Goal: Information Seeking & Learning: Learn about a topic

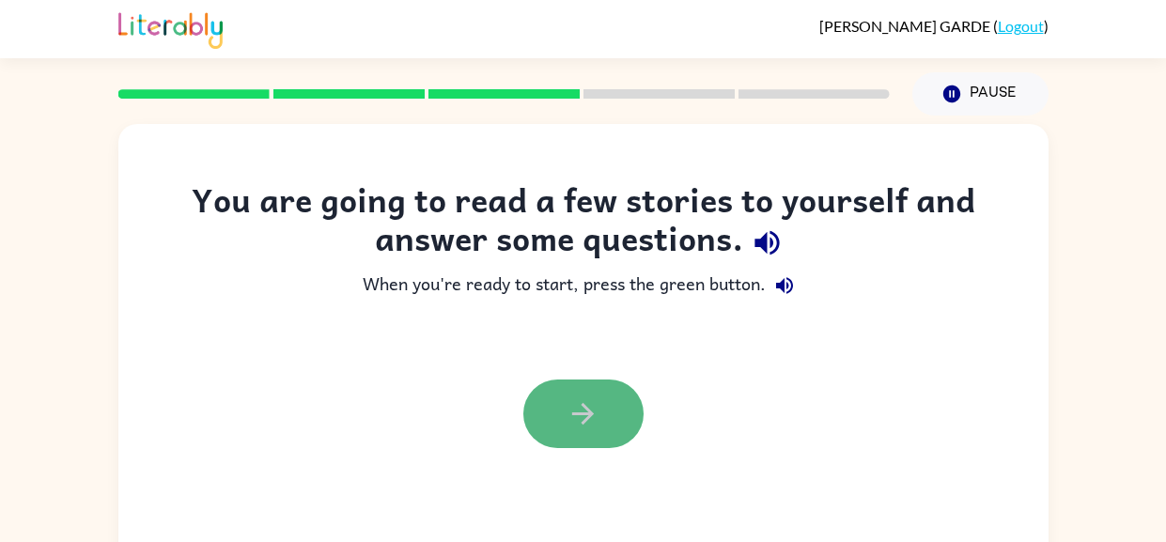
click at [567, 429] on icon "button" at bounding box center [583, 414] width 33 height 33
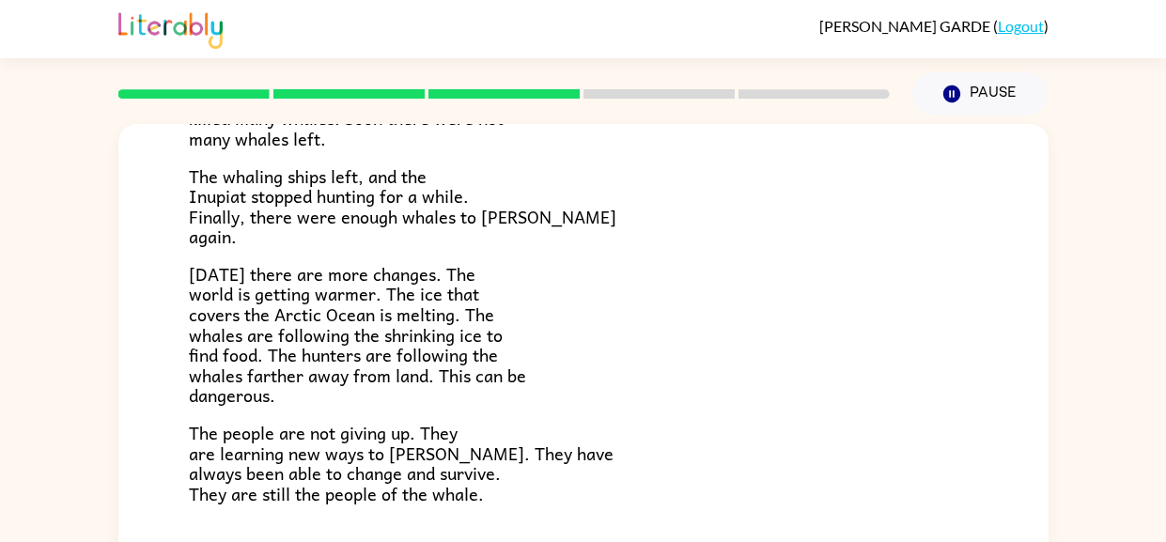
scroll to position [632, 0]
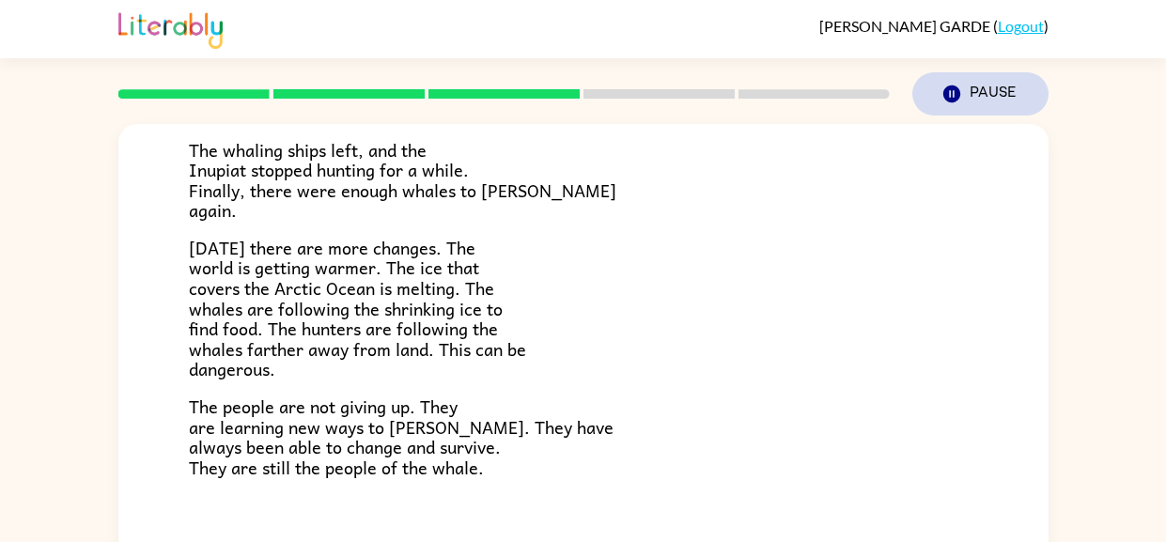
click at [988, 83] on button "Pause Pause" at bounding box center [981, 93] width 136 height 43
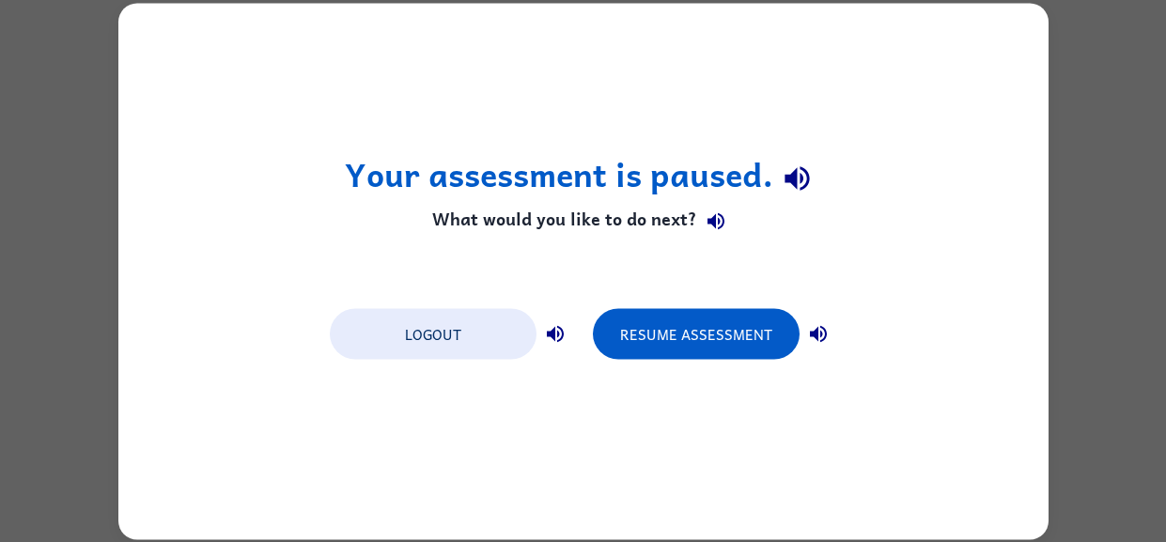
click at [866, 139] on div "Your assessment is paused. What would you like to do next? Logout Resume Assess…" at bounding box center [583, 271] width 930 height 537
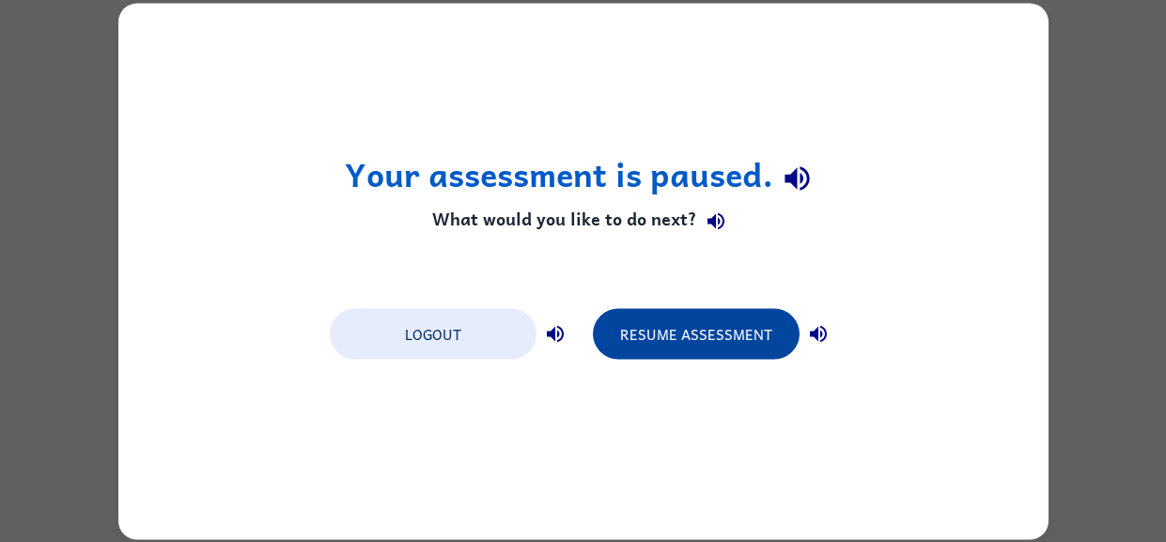
click at [737, 340] on button "Resume Assessment" at bounding box center [696, 333] width 207 height 51
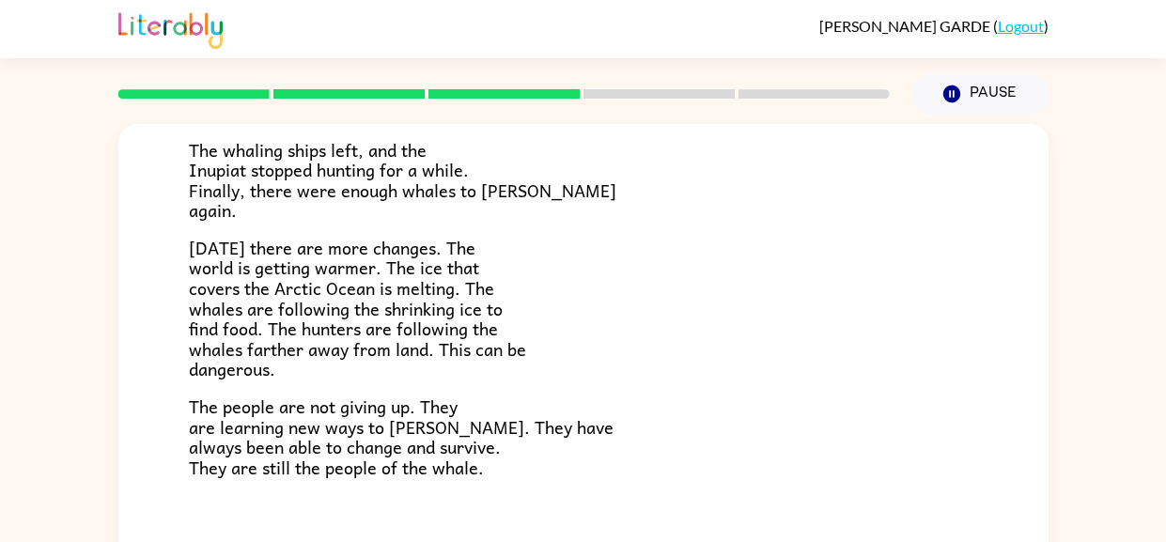
click at [811, 348] on p "[DATE] there are more changes. The world is getting warmer. The ice that covers…" at bounding box center [583, 309] width 789 height 142
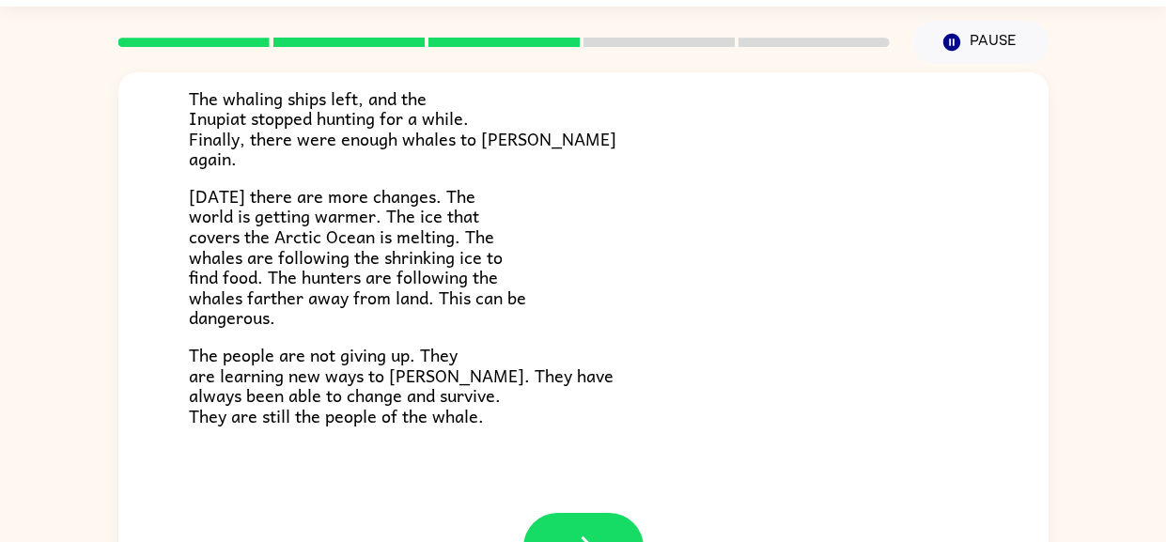
scroll to position [54, 0]
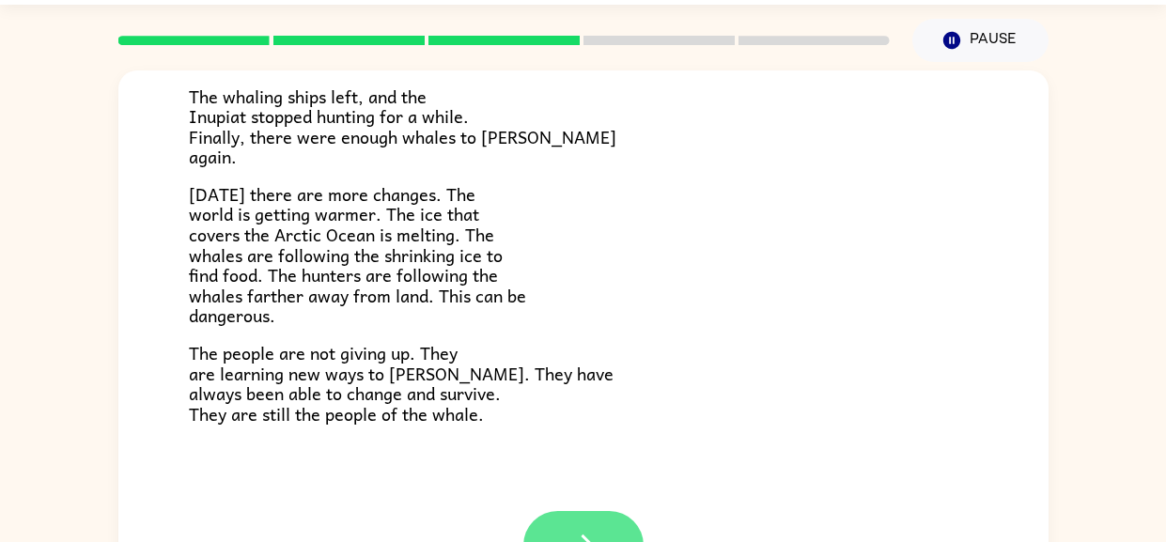
click at [598, 523] on button "button" at bounding box center [583, 545] width 120 height 69
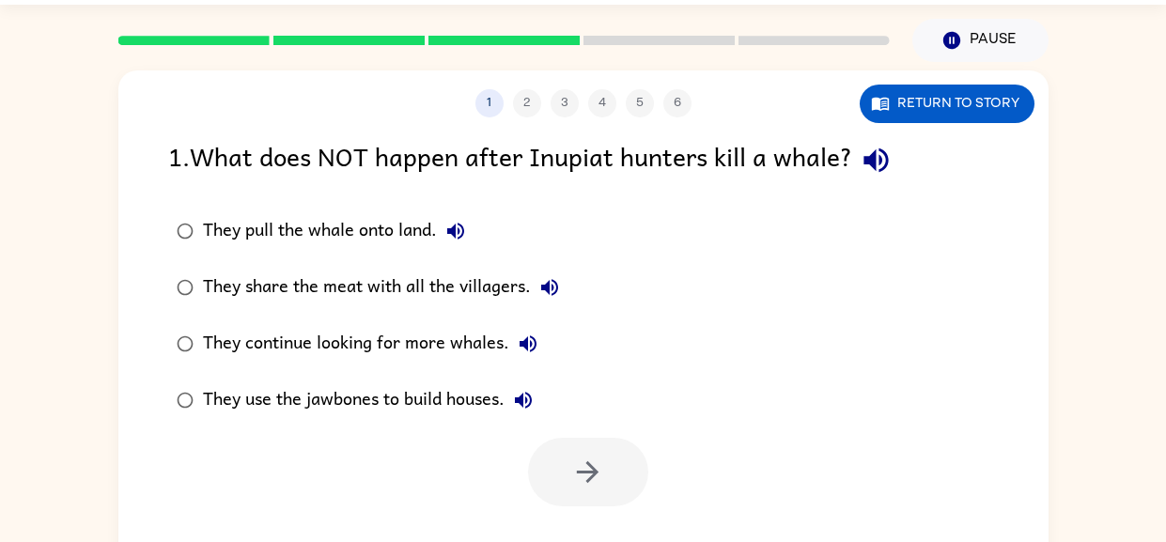
scroll to position [0, 0]
click at [591, 531] on div "1 2 3 4 5 6 Return to story 1 . What does NOT happen after Inupiat hunters kill…" at bounding box center [583, 338] width 930 height 537
click at [889, 177] on icon "button" at bounding box center [876, 160] width 33 height 33
click at [469, 224] on button "They pull the whale onto land." at bounding box center [456, 231] width 38 height 38
click at [566, 280] on button "They share the meat with all the villagers." at bounding box center [550, 288] width 38 height 38
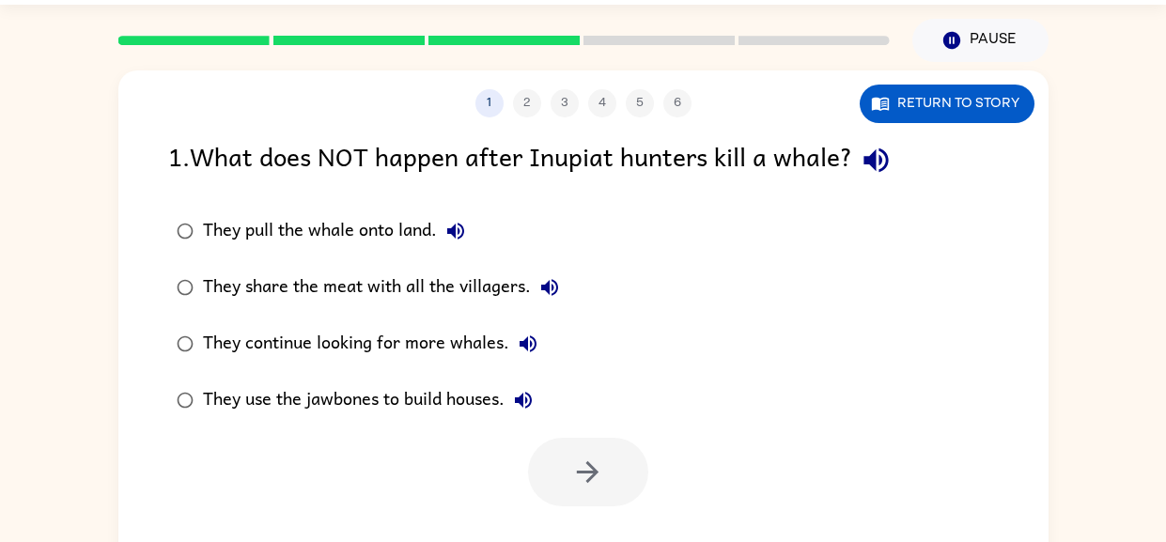
click at [531, 340] on icon "button" at bounding box center [528, 344] width 23 height 23
click at [531, 398] on icon "button" at bounding box center [523, 400] width 17 height 17
click at [527, 410] on icon "button" at bounding box center [523, 400] width 23 height 23
click at [532, 410] on icon "button" at bounding box center [523, 400] width 23 height 23
click at [535, 403] on icon "button" at bounding box center [523, 400] width 23 height 23
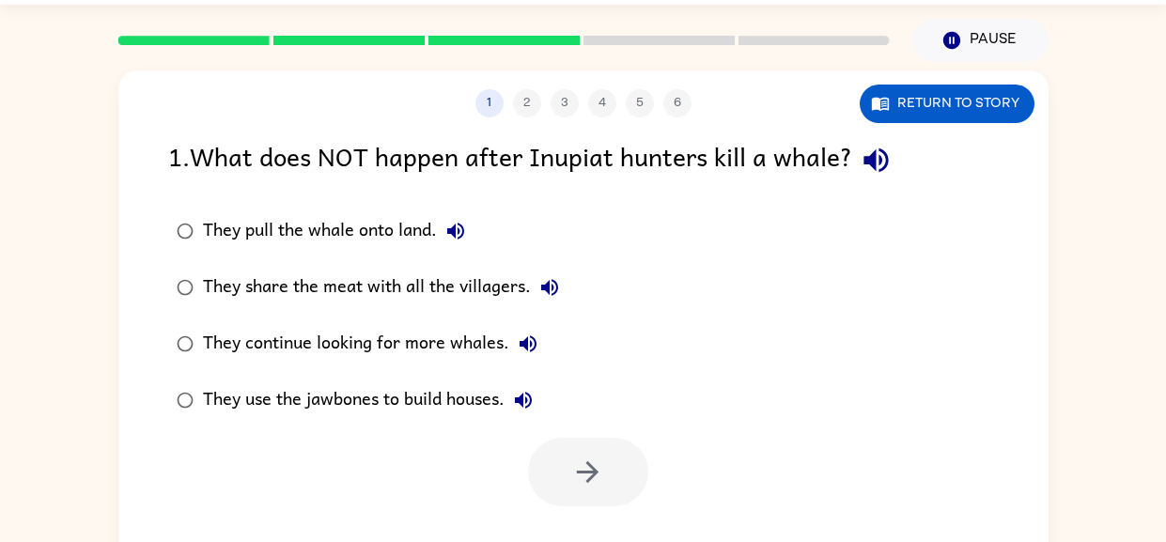
click at [535, 400] on icon "button" at bounding box center [523, 400] width 23 height 23
click at [538, 399] on button "They use the jawbones to build houses." at bounding box center [524, 401] width 38 height 38
click at [525, 398] on icon "button" at bounding box center [523, 400] width 23 height 23
click at [533, 351] on icon "button" at bounding box center [528, 344] width 23 height 23
click at [454, 332] on div "They continue looking for more whales." at bounding box center [375, 344] width 344 height 38
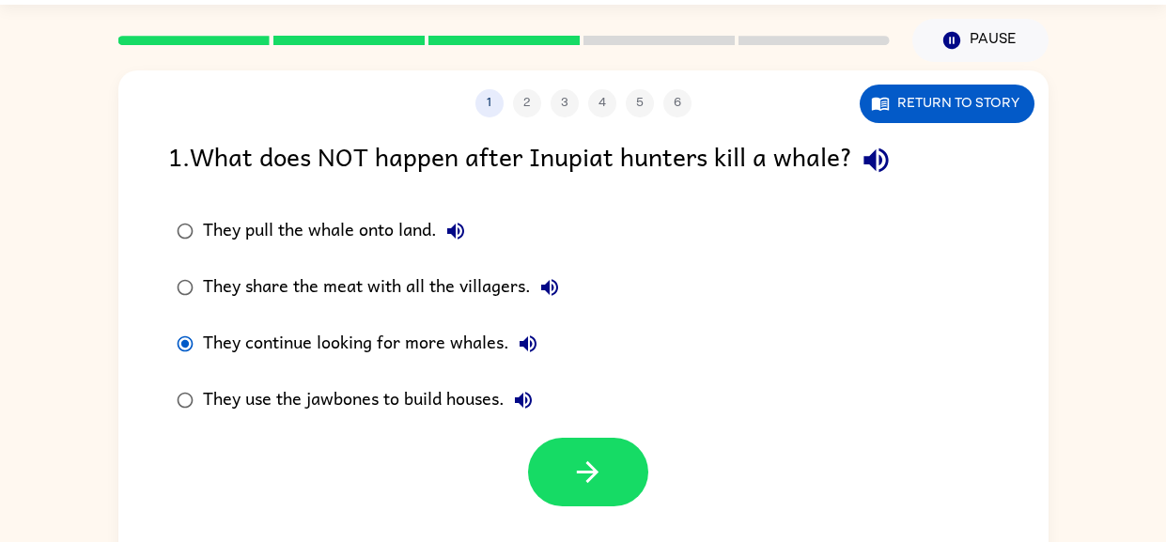
click at [540, 336] on button "They continue looking for more whales." at bounding box center [528, 344] width 38 height 38
click at [532, 348] on icon "button" at bounding box center [528, 343] width 17 height 17
click at [530, 339] on icon "button" at bounding box center [528, 344] width 23 height 23
click at [976, 115] on button "Return to story" at bounding box center [947, 104] width 175 height 39
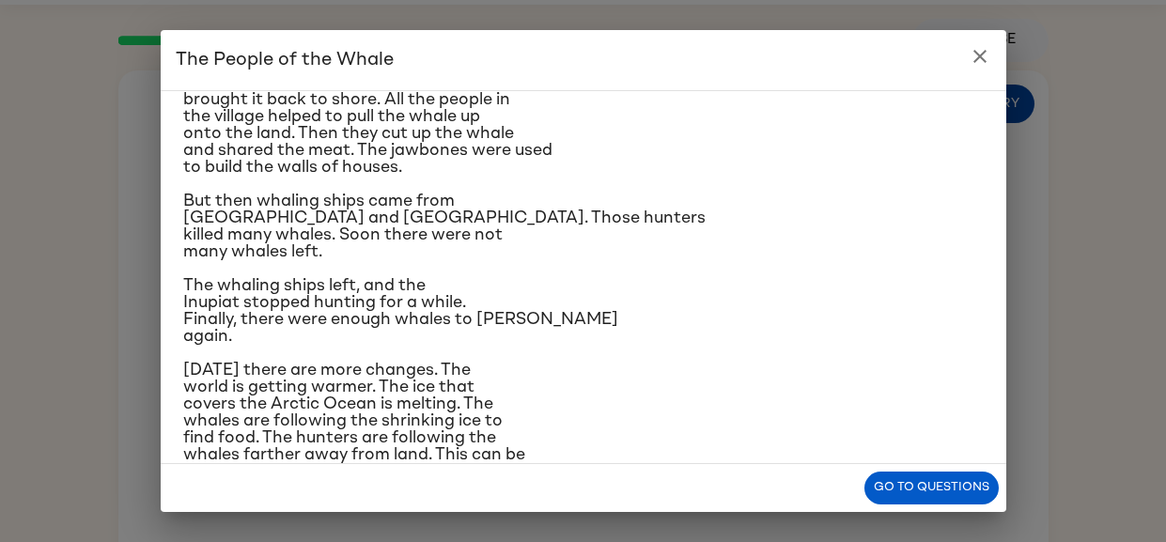
scroll to position [435, 0]
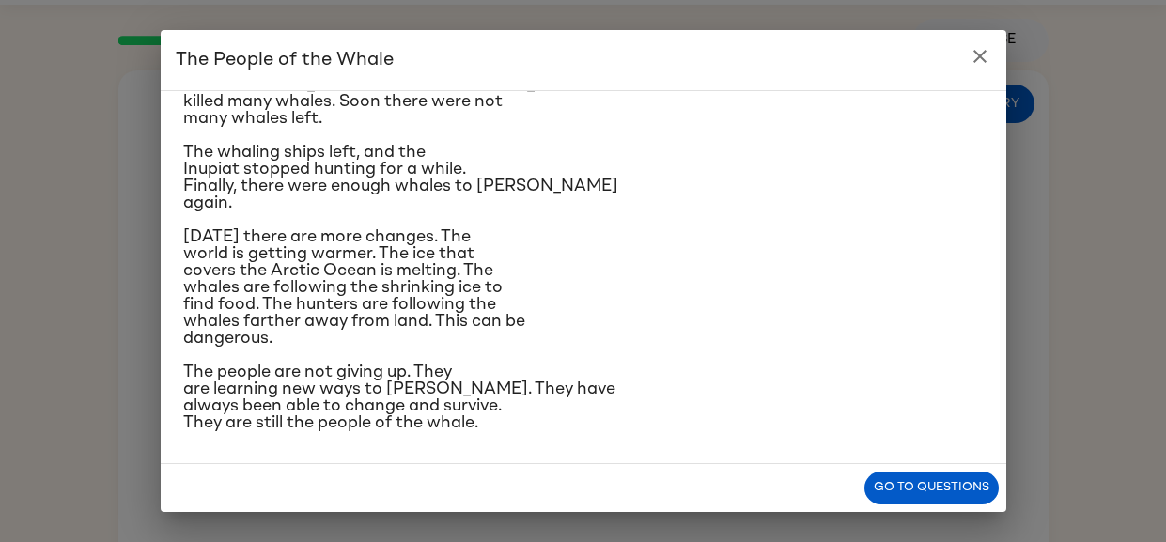
click at [973, 38] on button "close" at bounding box center [980, 57] width 38 height 38
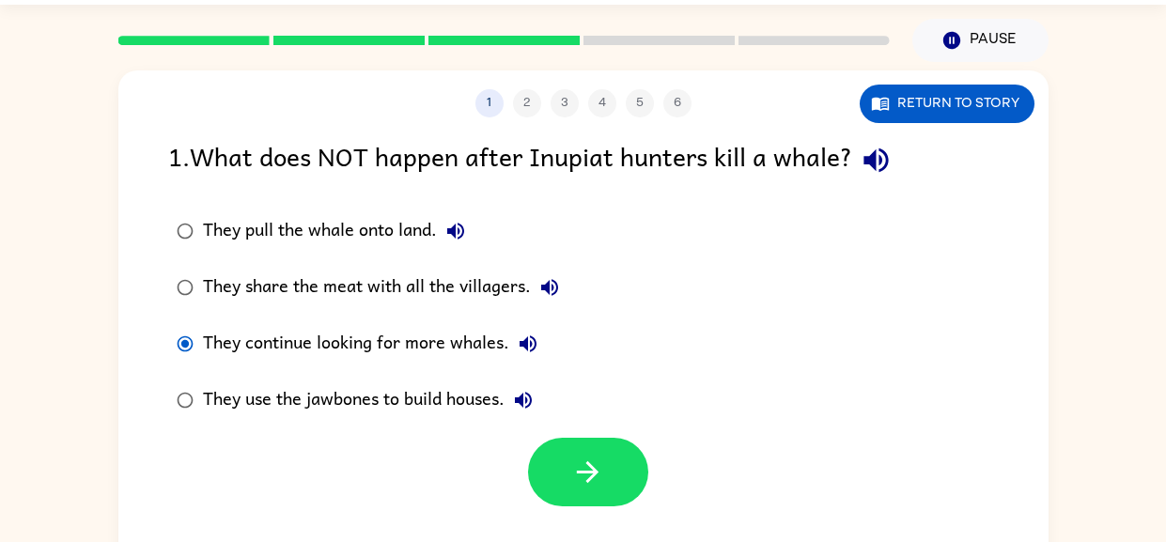
click at [447, 324] on label "They continue looking for more whales." at bounding box center [368, 344] width 420 height 56
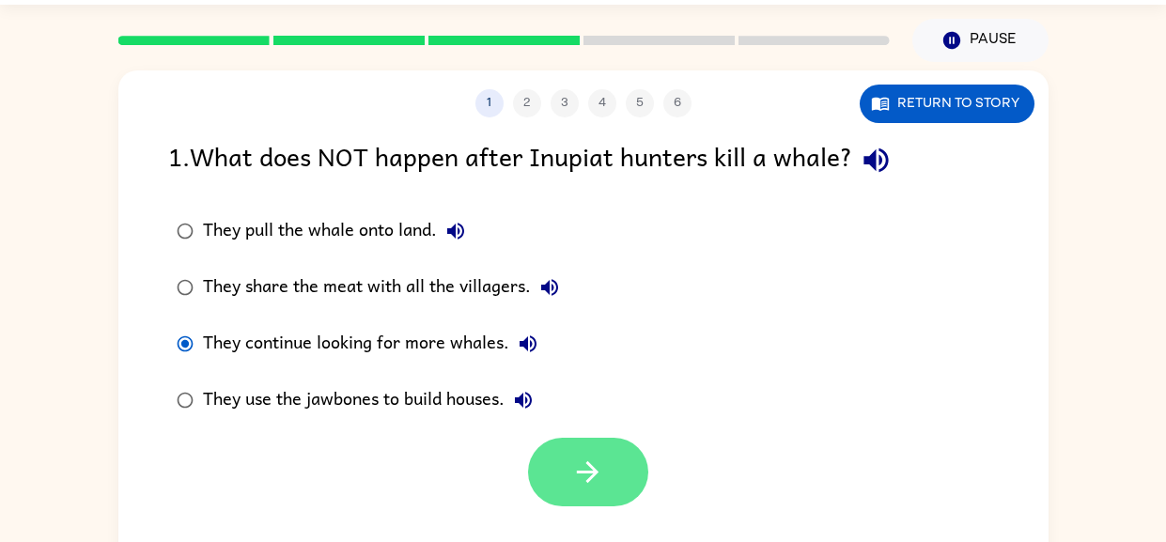
click at [574, 479] on icon "button" at bounding box center [587, 472] width 33 height 33
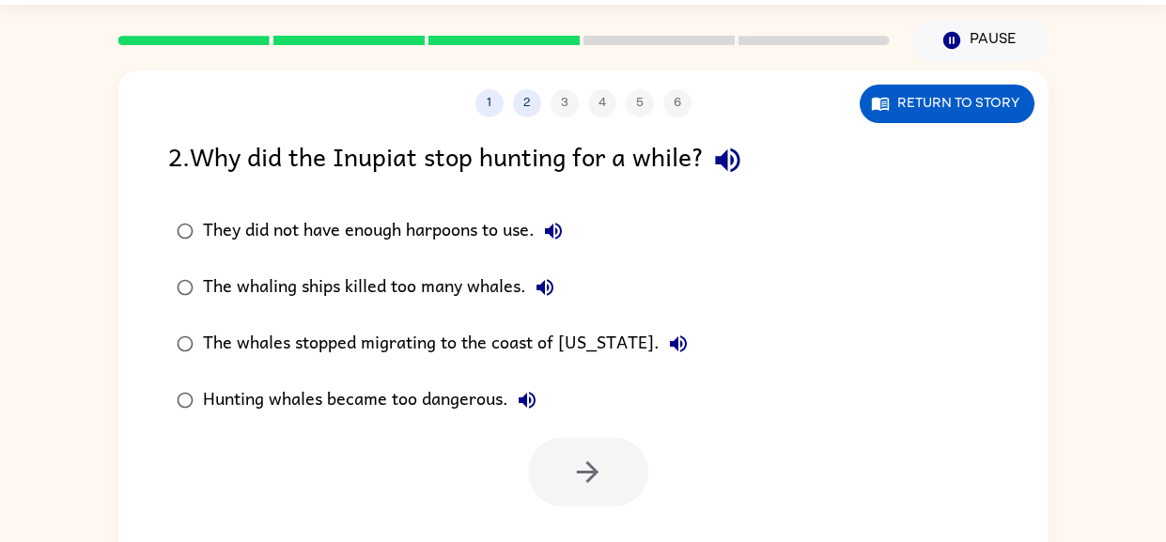
click at [732, 158] on icon "button" at bounding box center [727, 160] width 24 height 24
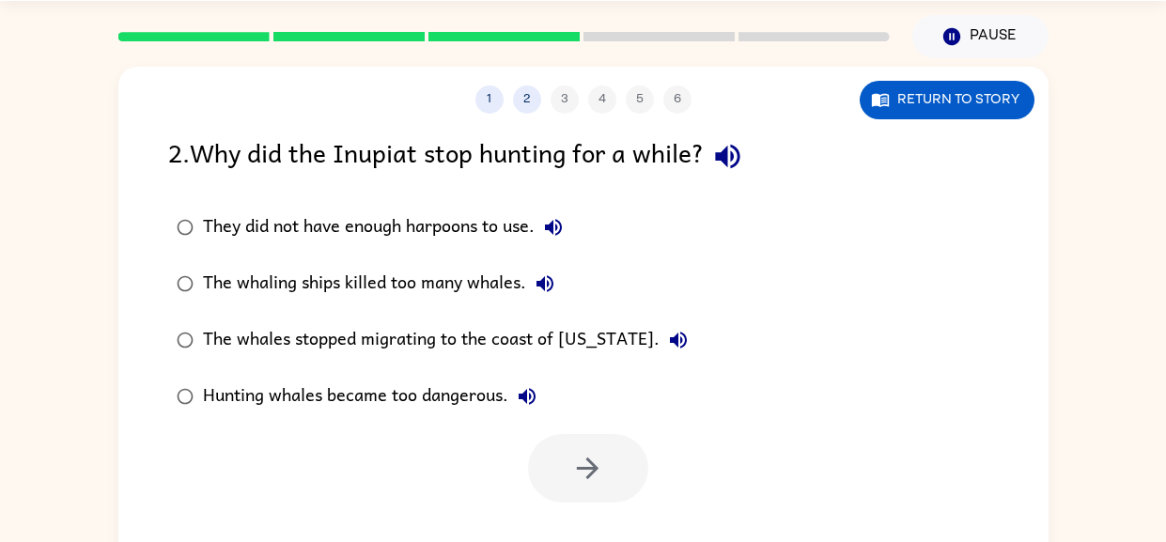
scroll to position [58, 0]
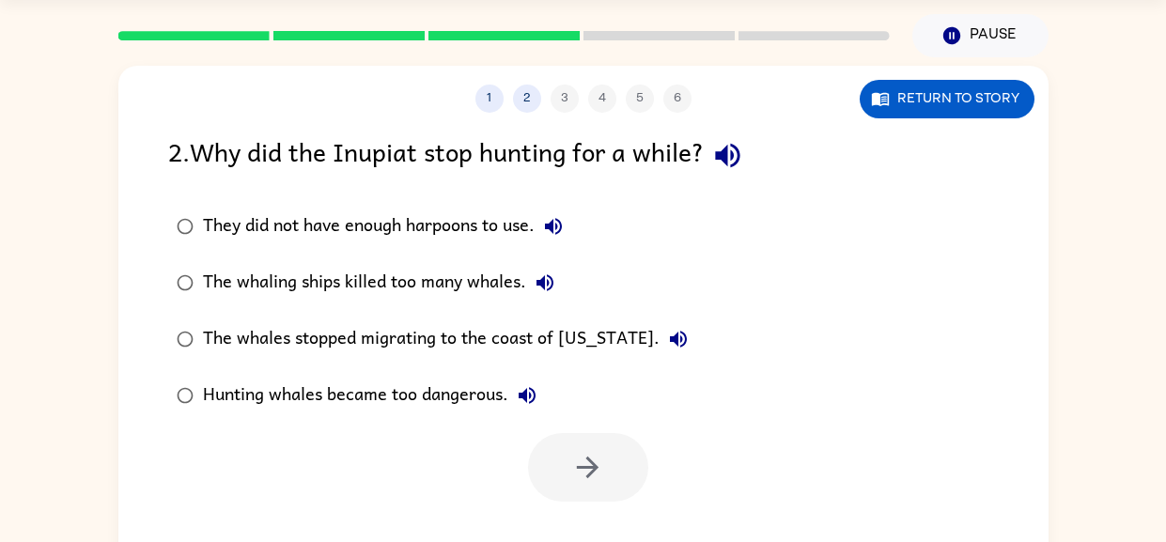
click at [557, 237] on icon "button" at bounding box center [553, 226] width 23 height 23
click at [557, 240] on button "They did not have enough harpoons to use." at bounding box center [554, 227] width 38 height 38
click at [564, 242] on button "They did not have enough harpoons to use." at bounding box center [554, 227] width 38 height 38
click at [564, 230] on icon "button" at bounding box center [553, 226] width 23 height 23
click at [560, 232] on icon "button" at bounding box center [553, 226] width 17 height 17
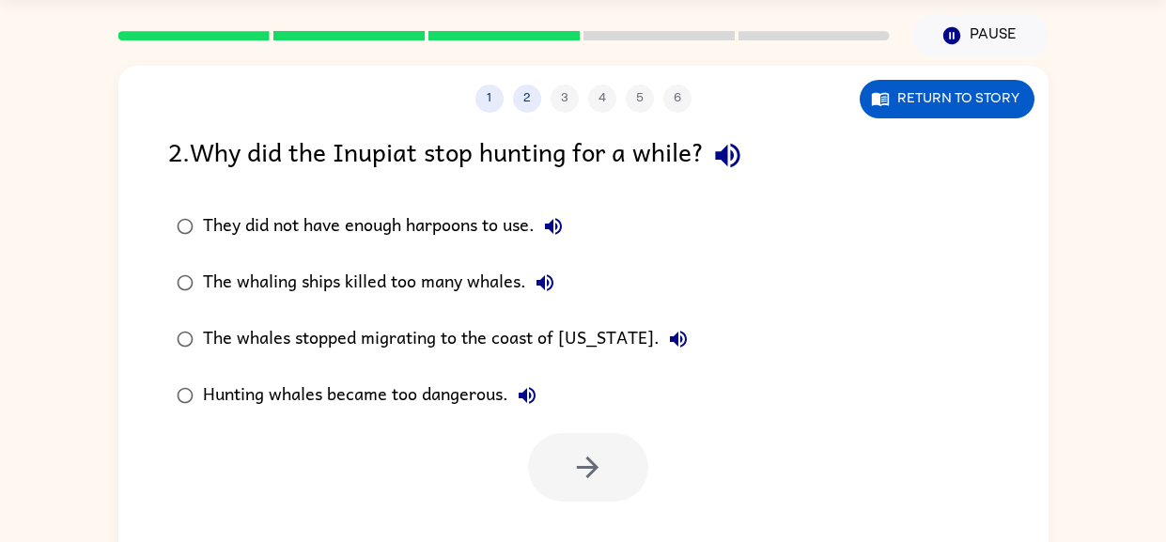
click at [558, 277] on button "The whaling ships killed too many whales." at bounding box center [545, 283] width 38 height 38
click at [667, 349] on icon "button" at bounding box center [678, 339] width 23 height 23
click at [522, 391] on icon "button" at bounding box center [527, 395] width 23 height 23
click at [499, 284] on div "The whaling ships killed too many whales." at bounding box center [383, 283] width 361 height 38
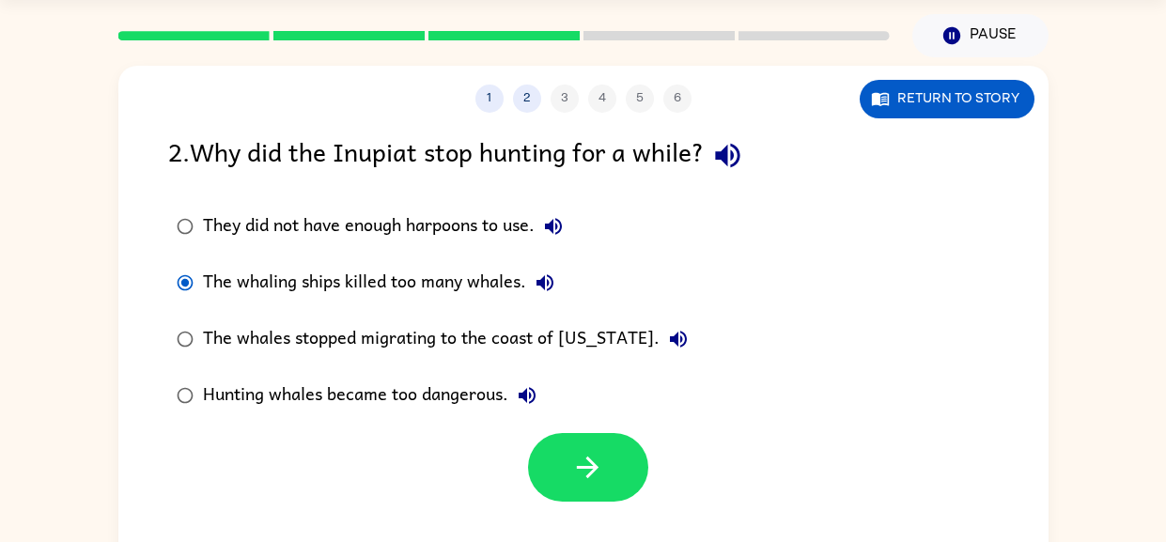
click at [561, 420] on label "Hunting whales became too dangerous." at bounding box center [432, 395] width 549 height 56
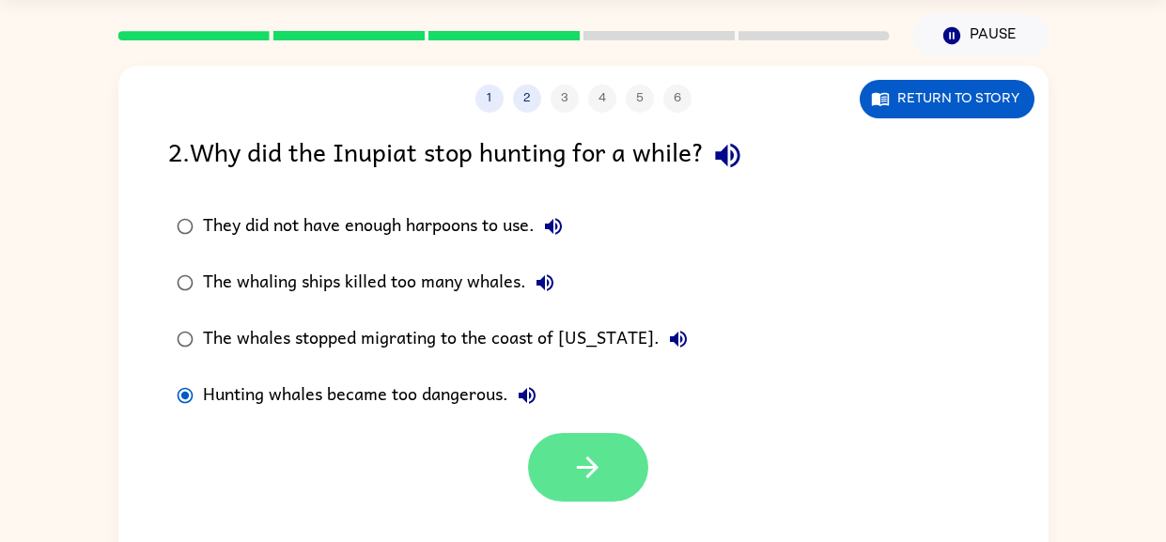
click at [593, 455] on icon "button" at bounding box center [587, 467] width 33 height 33
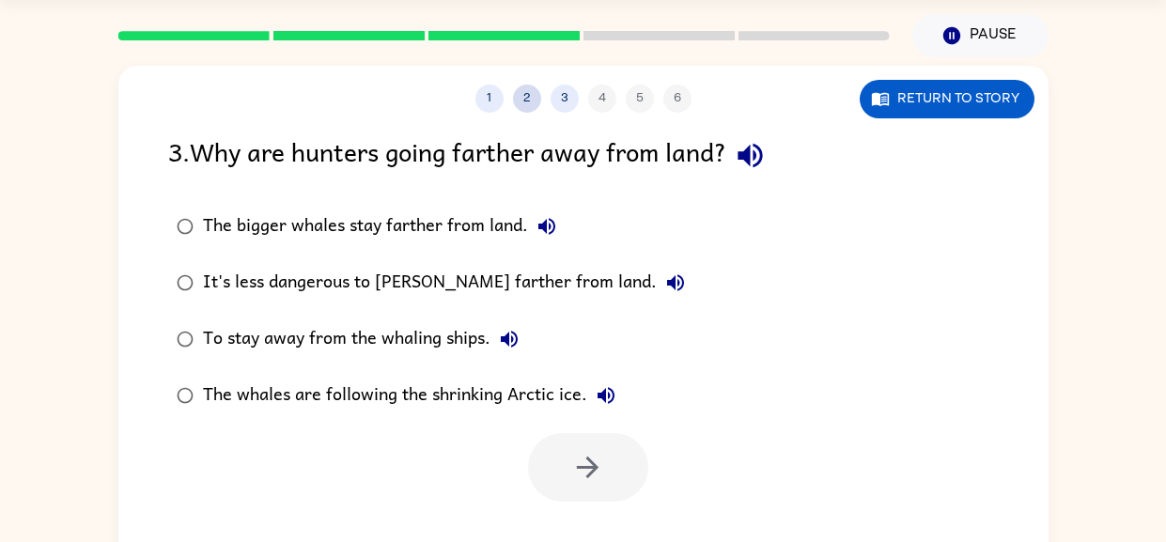
click at [524, 109] on button "2" at bounding box center [527, 99] width 28 height 28
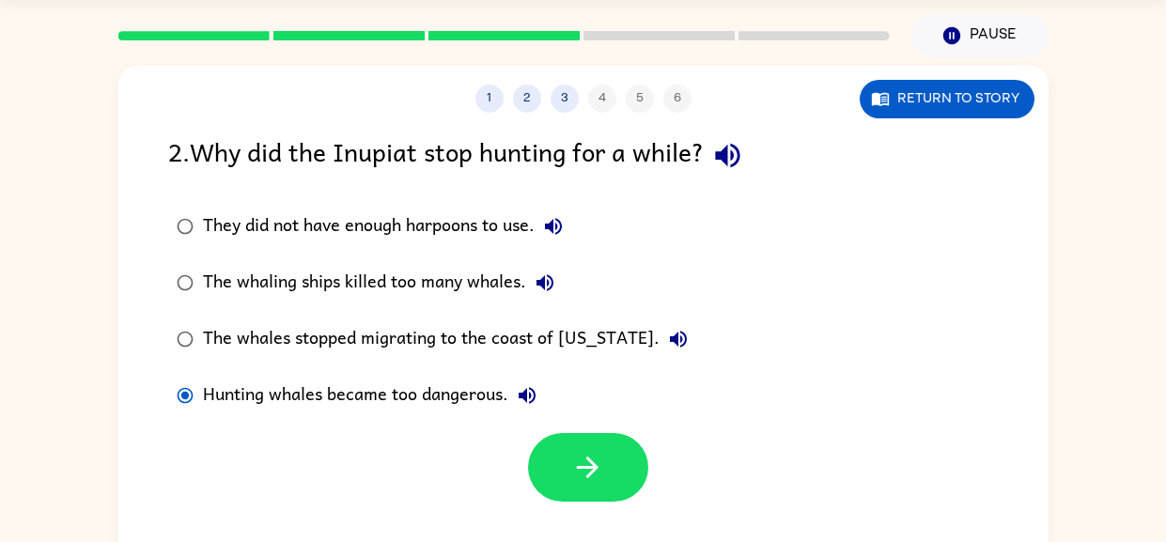
click at [517, 283] on div "The whaling ships killed too many whales." at bounding box center [383, 283] width 361 height 38
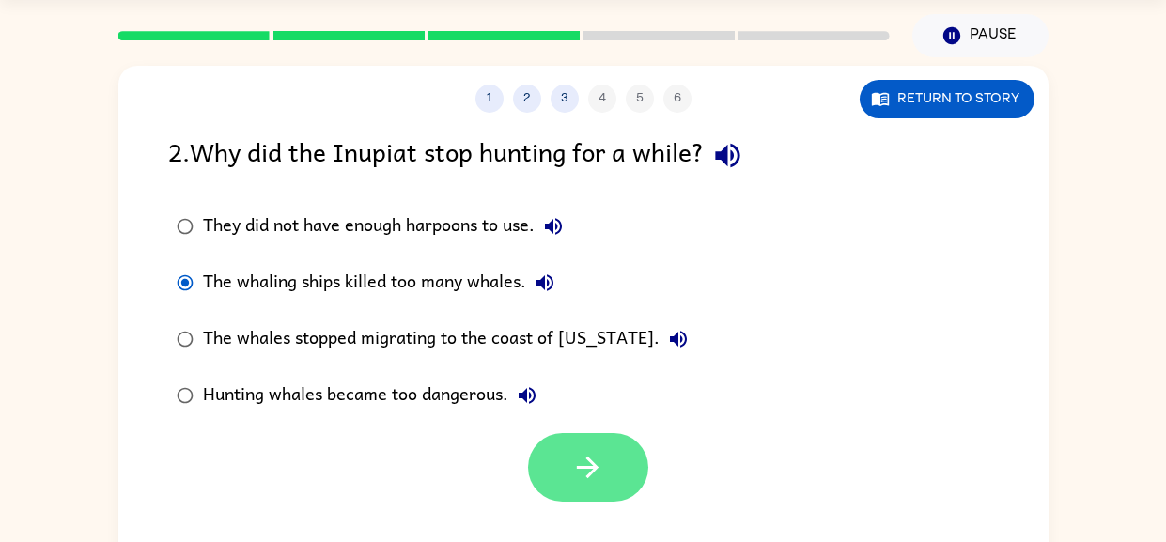
click at [572, 482] on icon "button" at bounding box center [587, 467] width 33 height 33
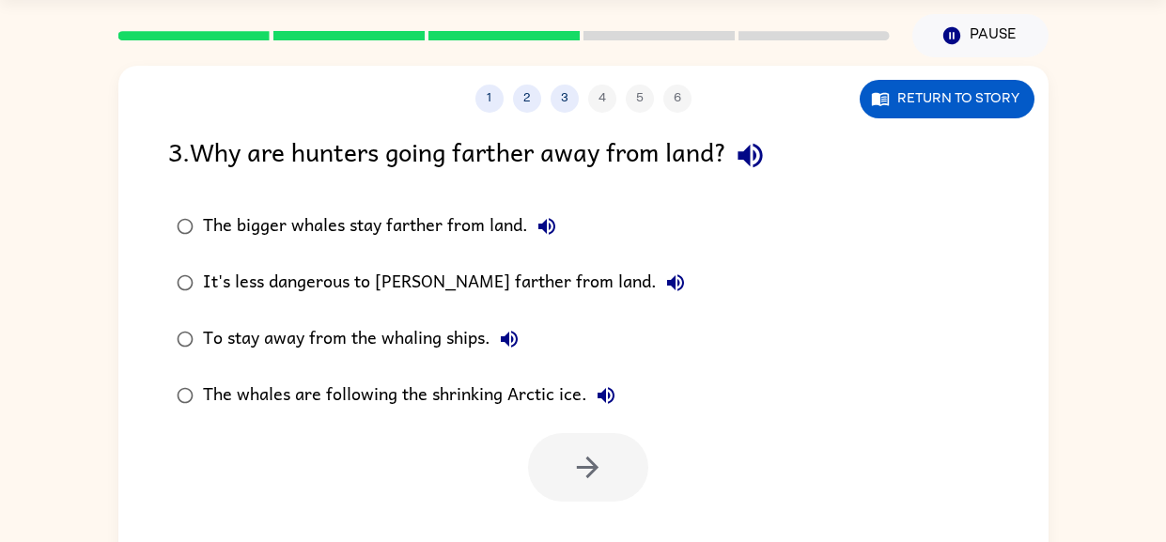
click at [762, 167] on icon "button" at bounding box center [750, 155] width 33 height 33
click at [549, 231] on icon "button" at bounding box center [547, 226] width 23 height 23
click at [657, 298] on button "It's less dangerous to [PERSON_NAME] farther from land." at bounding box center [676, 283] width 38 height 38
click at [517, 351] on button "To stay away from the whaling ships." at bounding box center [510, 339] width 38 height 38
click at [604, 398] on icon "button" at bounding box center [606, 395] width 17 height 17
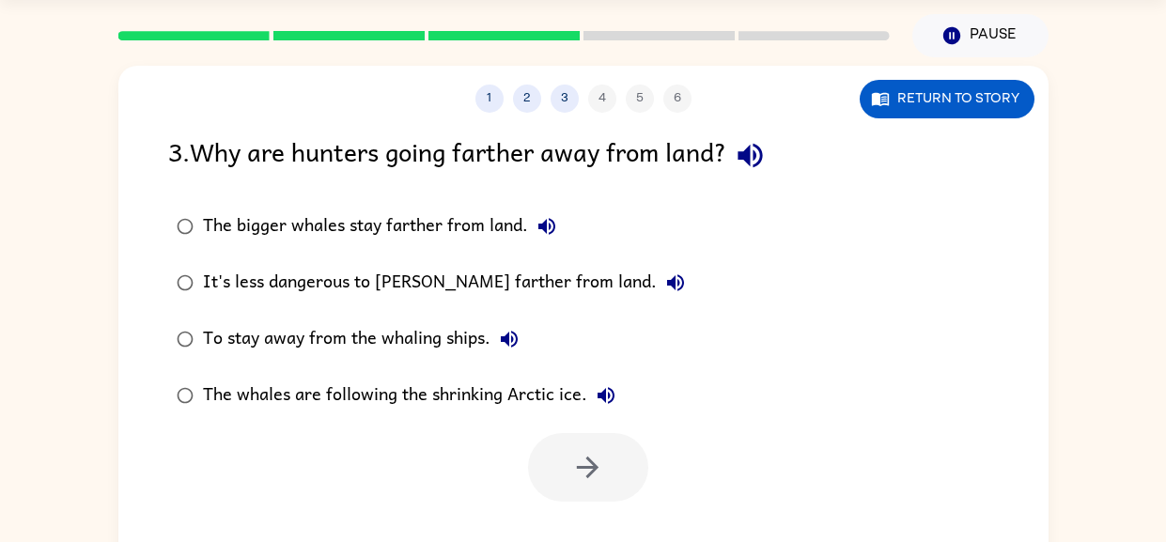
click at [547, 395] on div "The whales are following the shrinking Arctic ice." at bounding box center [414, 396] width 422 height 38
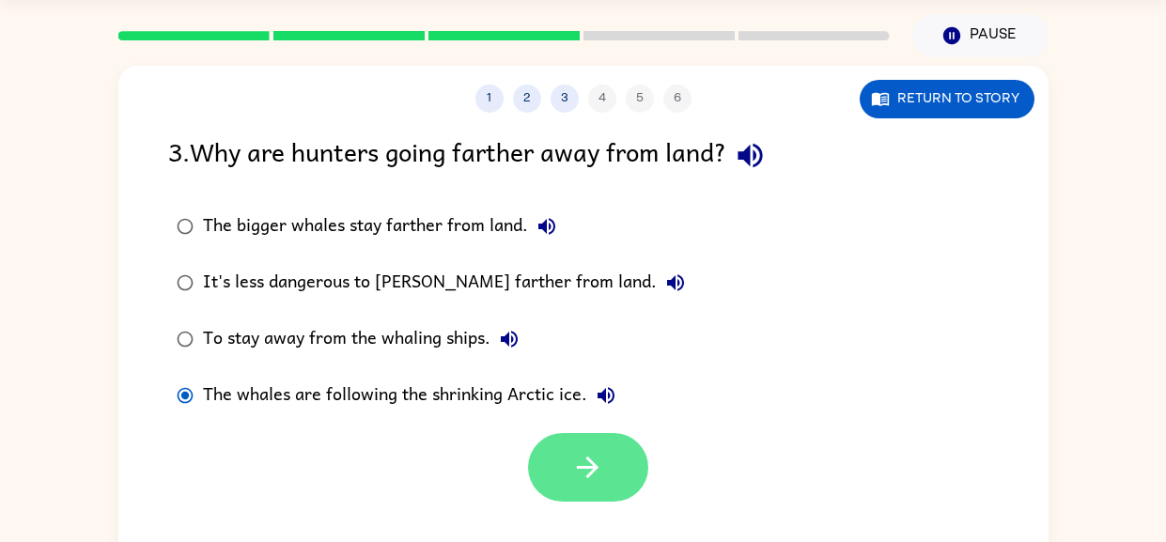
click at [594, 470] on icon "button" at bounding box center [588, 468] width 22 height 22
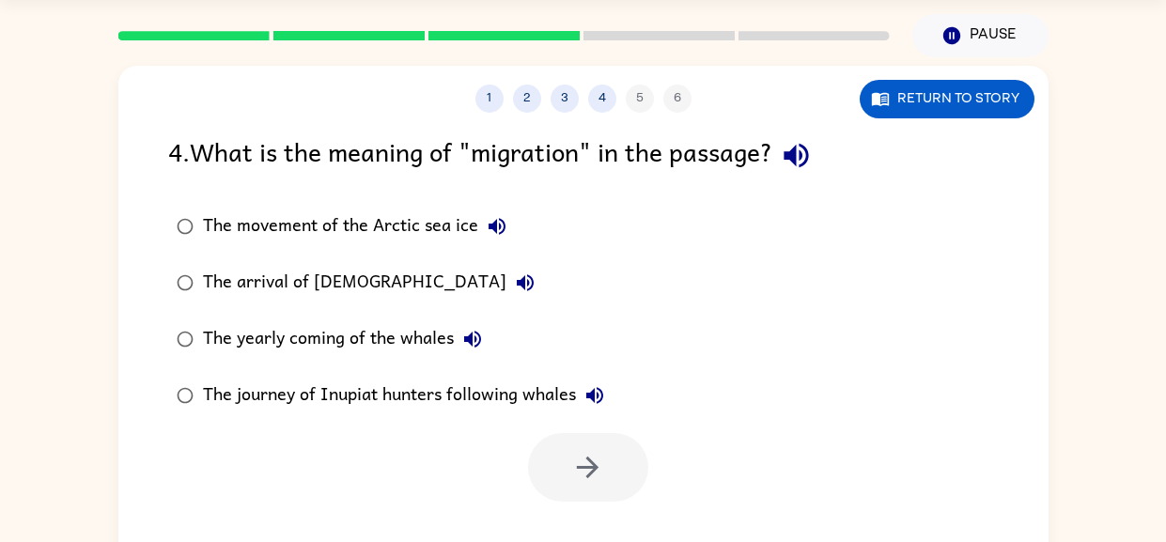
click at [494, 230] on icon "button" at bounding box center [497, 226] width 17 height 17
click at [811, 154] on icon "button" at bounding box center [796, 155] width 33 height 33
click at [496, 231] on icon "button" at bounding box center [497, 226] width 23 height 23
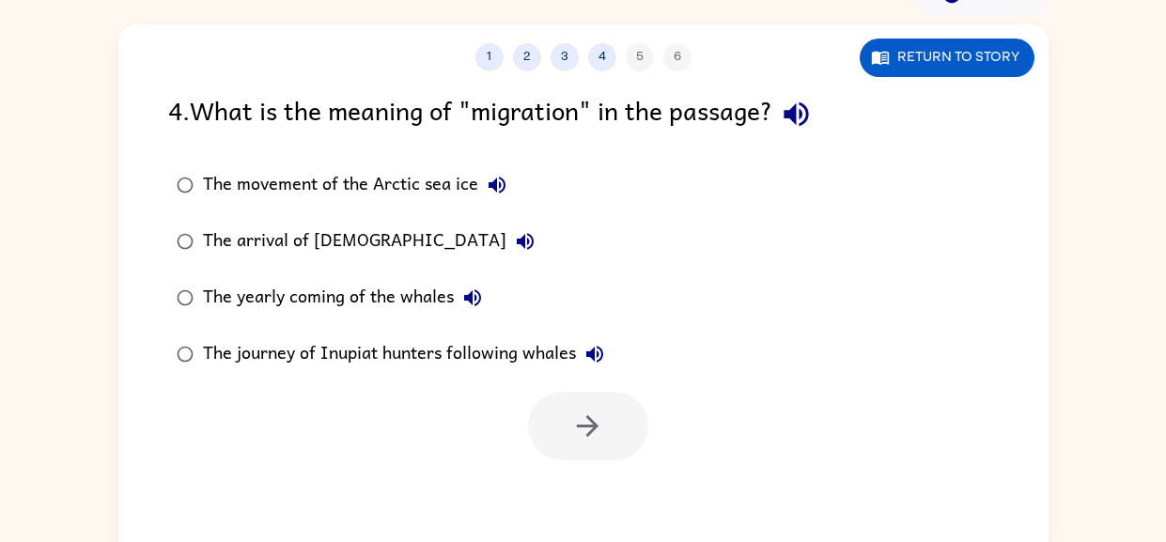
scroll to position [101, 0]
click at [514, 233] on icon "button" at bounding box center [525, 240] width 23 height 23
click at [485, 316] on div "The yearly coming of the whales" at bounding box center [347, 297] width 289 height 38
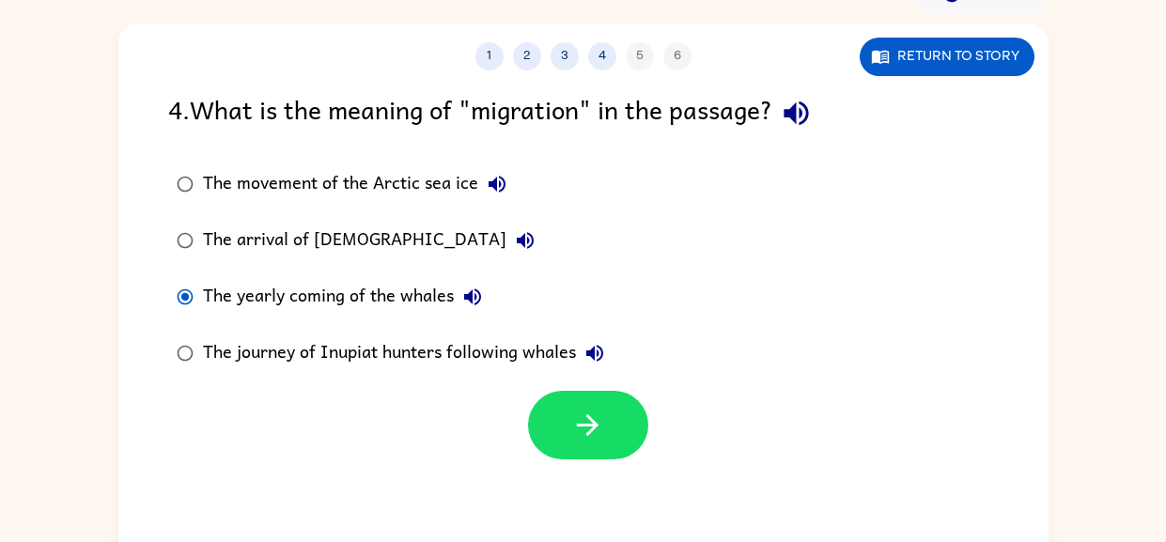
click at [476, 298] on icon "button" at bounding box center [472, 297] width 23 height 23
click at [597, 356] on icon "button" at bounding box center [595, 353] width 23 height 23
click at [530, 346] on div "The journey of Inupiat hunters following whales" at bounding box center [408, 354] width 411 height 38
click at [514, 239] on icon "button" at bounding box center [525, 240] width 23 height 23
click at [430, 290] on div "The yearly coming of the whales" at bounding box center [347, 297] width 289 height 38
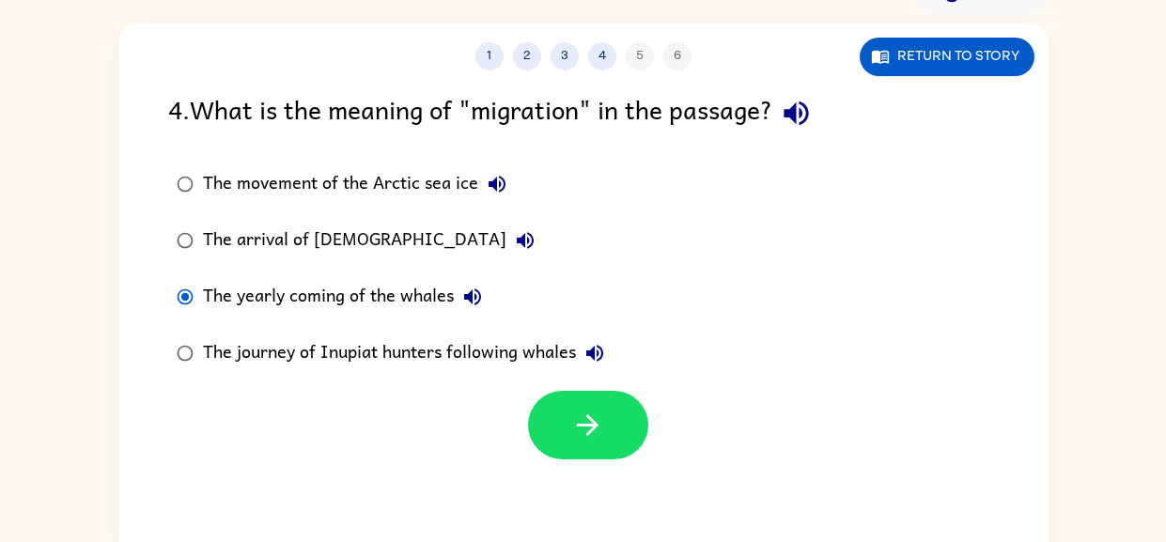
click at [592, 357] on icon "button" at bounding box center [594, 353] width 17 height 17
click at [551, 362] on div "The journey of Inupiat hunters following whales" at bounding box center [408, 354] width 411 height 38
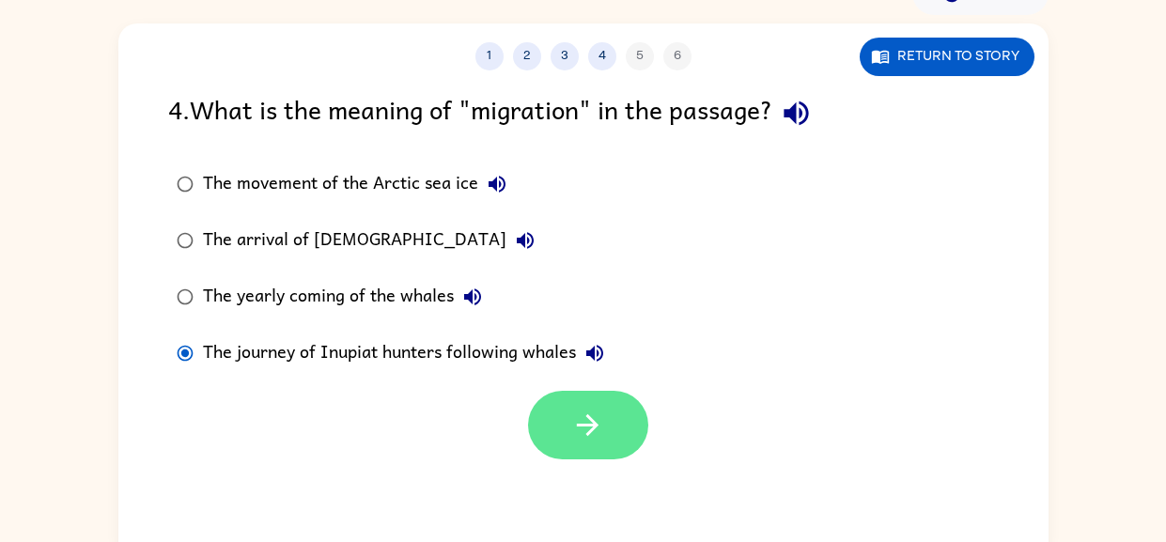
click at [584, 419] on icon "button" at bounding box center [587, 425] width 33 height 33
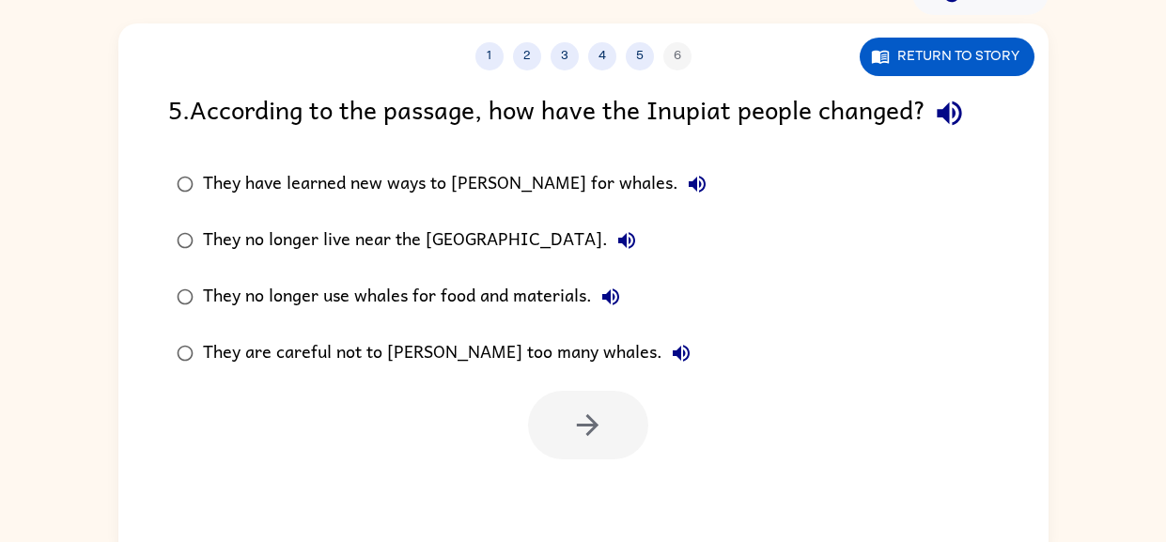
click at [949, 111] on icon "button" at bounding box center [949, 113] width 24 height 24
click at [686, 187] on icon "button" at bounding box center [697, 184] width 23 height 23
click at [549, 184] on div "They have learned new ways to [PERSON_NAME] for whales." at bounding box center [459, 184] width 513 height 38
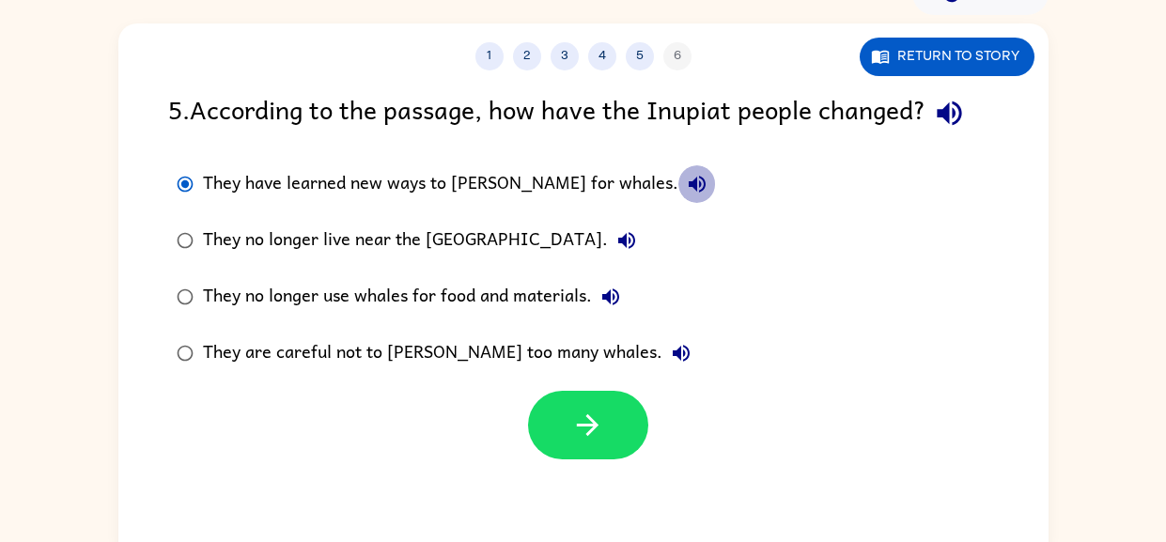
click at [686, 182] on icon "button" at bounding box center [697, 184] width 23 height 23
click at [616, 230] on icon "button" at bounding box center [627, 240] width 23 height 23
click at [618, 304] on icon "button" at bounding box center [611, 297] width 23 height 23
click at [673, 351] on icon "button" at bounding box center [681, 353] width 17 height 17
click at [398, 371] on div "They are careful not to [PERSON_NAME] too many whales." at bounding box center [451, 354] width 497 height 38
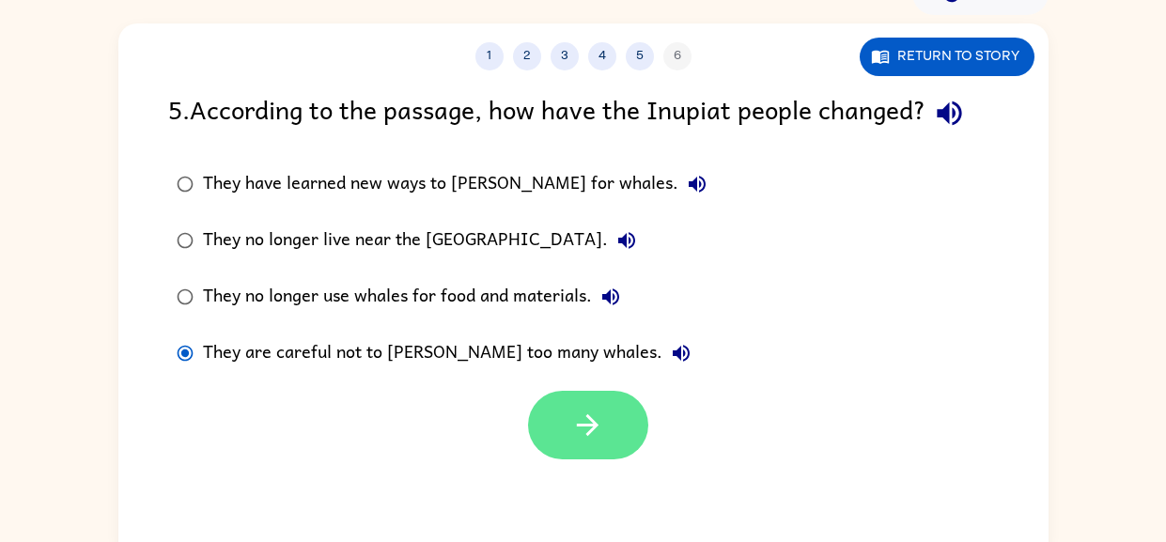
click at [560, 410] on button "button" at bounding box center [588, 425] width 120 height 69
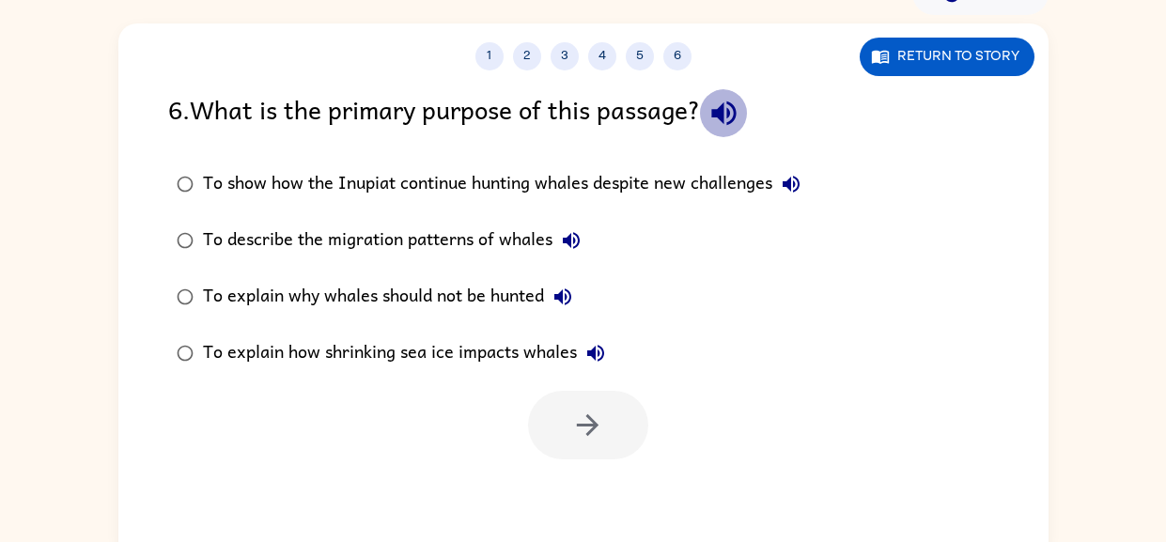
click at [736, 111] on icon "button" at bounding box center [723, 113] width 24 height 24
click at [799, 187] on icon "button" at bounding box center [791, 184] width 23 height 23
click at [573, 250] on icon "button" at bounding box center [571, 240] width 23 height 23
click at [562, 300] on icon "button" at bounding box center [562, 297] width 17 height 17
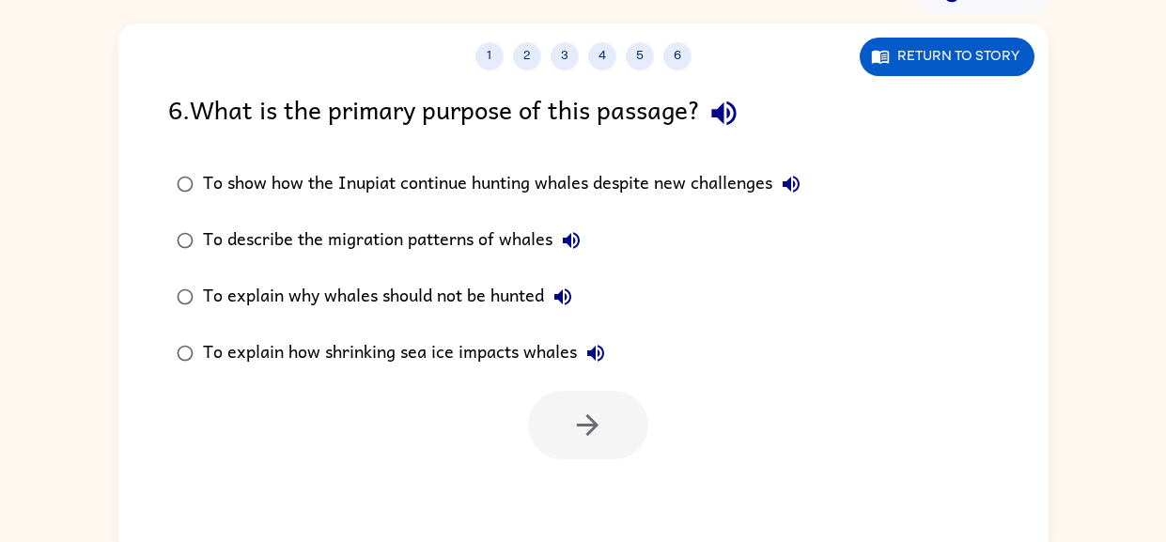
click at [600, 353] on icon "button" at bounding box center [595, 353] width 17 height 17
click at [465, 300] on div "To explain why whales should not be hunted" at bounding box center [392, 297] width 379 height 38
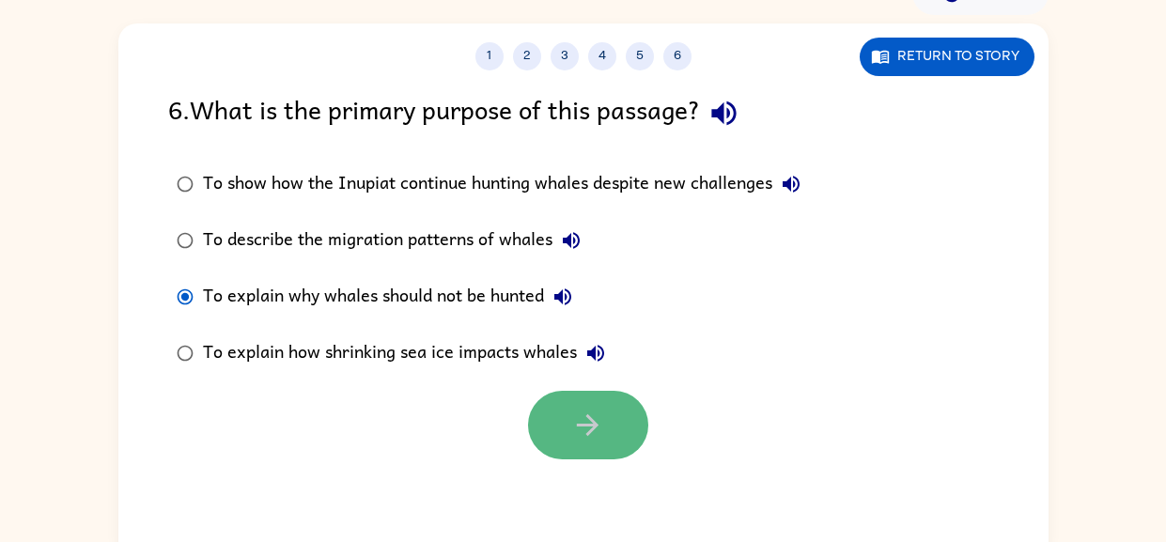
click at [550, 402] on button "button" at bounding box center [588, 425] width 120 height 69
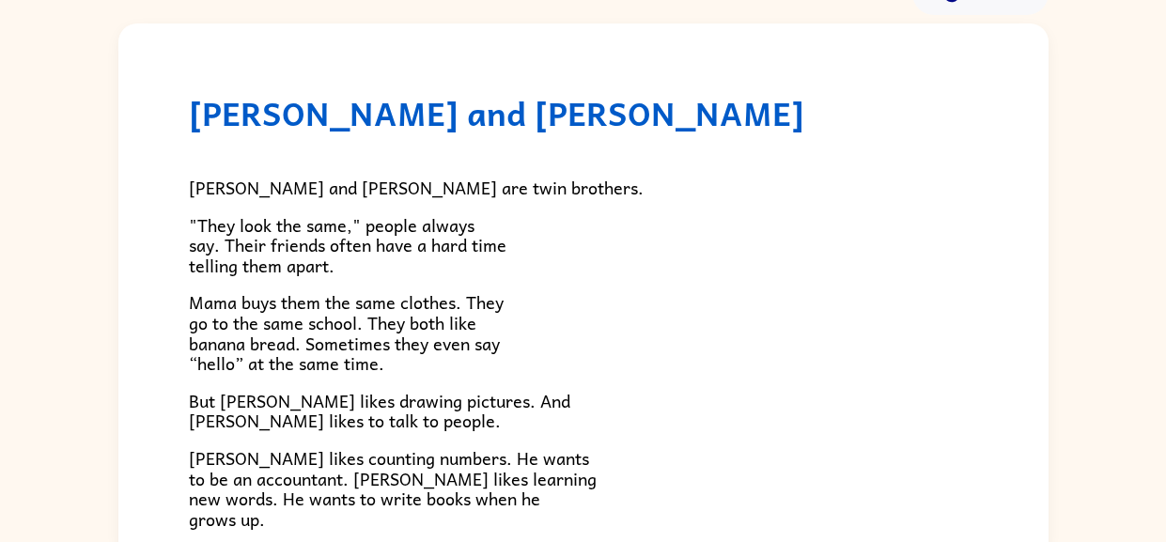
click at [593, 164] on div "[PERSON_NAME] and [PERSON_NAME] are twin brothers. "They look the same," people…" at bounding box center [583, 458] width 789 height 650
drag, startPoint x: 195, startPoint y: 179, endPoint x: 153, endPoint y: 170, distance: 42.4
click at [153, 170] on div "[PERSON_NAME] and [PERSON_NAME] and [PERSON_NAME] are twin brothers. "They look…" at bounding box center [583, 446] width 930 height 847
click at [156, 171] on div "[PERSON_NAME] and [PERSON_NAME] and [PERSON_NAME] are twin brothers. "They look…" at bounding box center [583, 446] width 930 height 847
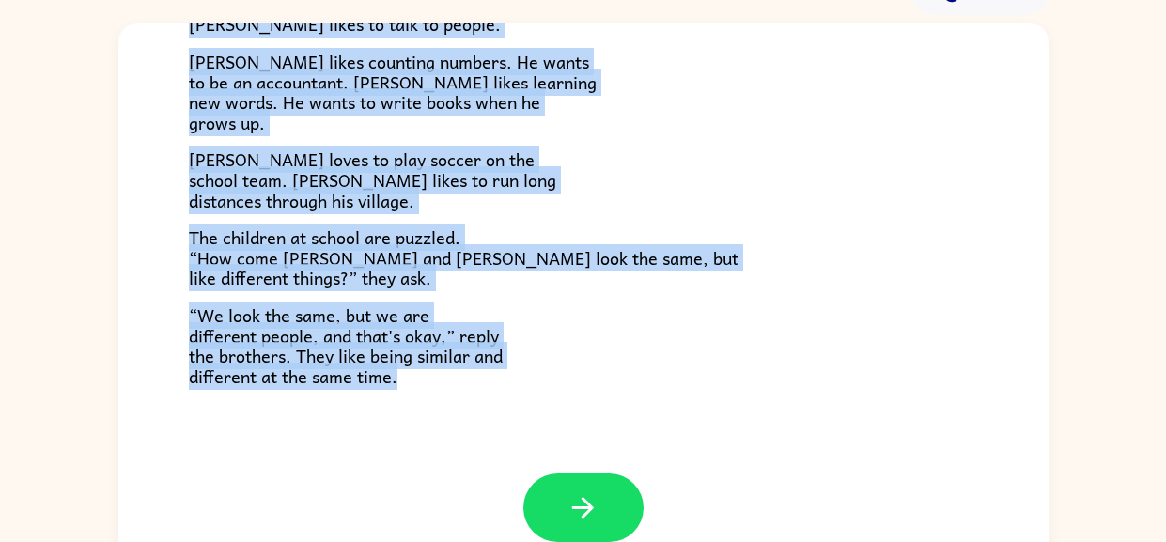
scroll to position [406, 0]
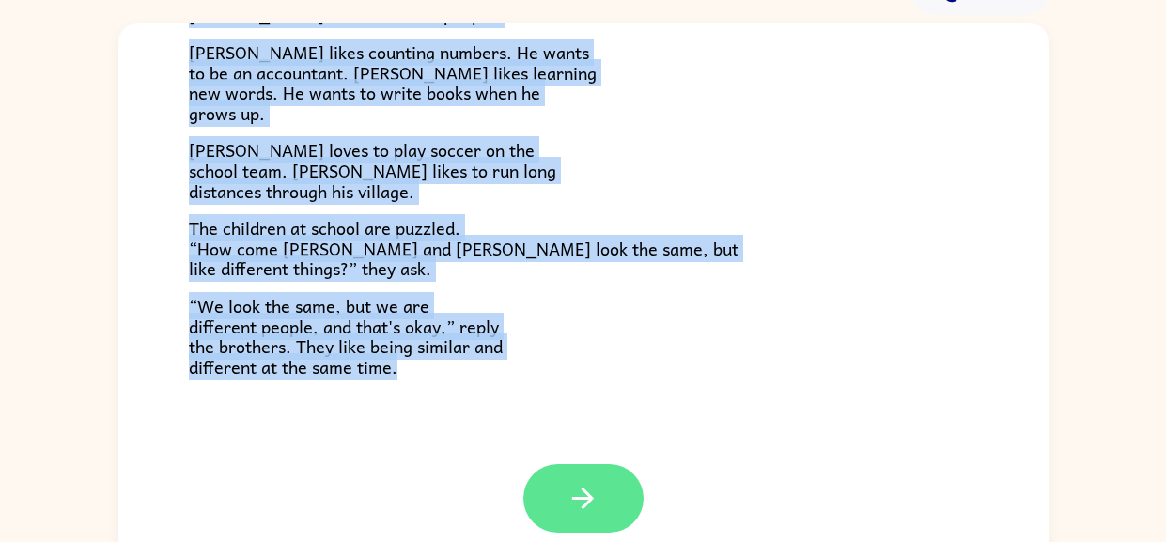
drag, startPoint x: 185, startPoint y: 172, endPoint x: 539, endPoint y: 476, distance: 467.2
click at [539, 476] on div "[PERSON_NAME] and [PERSON_NAME] and [PERSON_NAME] are twin brothers. "They look…" at bounding box center [583, 291] width 930 height 537
click at [828, 178] on p "[PERSON_NAME] loves to play soccer on the school team. [PERSON_NAME] likes to r…" at bounding box center [583, 170] width 789 height 61
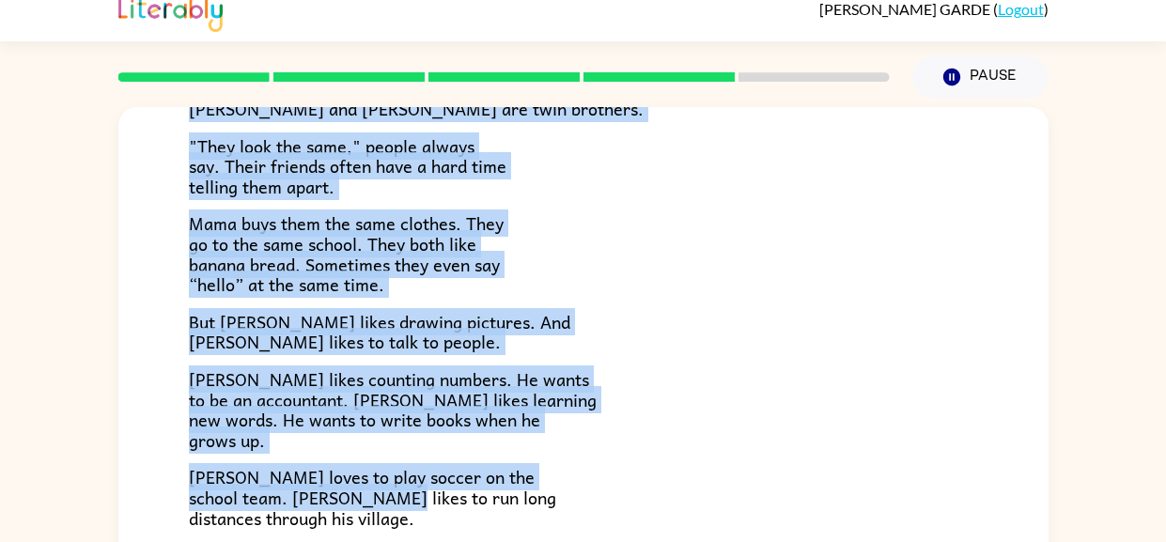
scroll to position [0, 0]
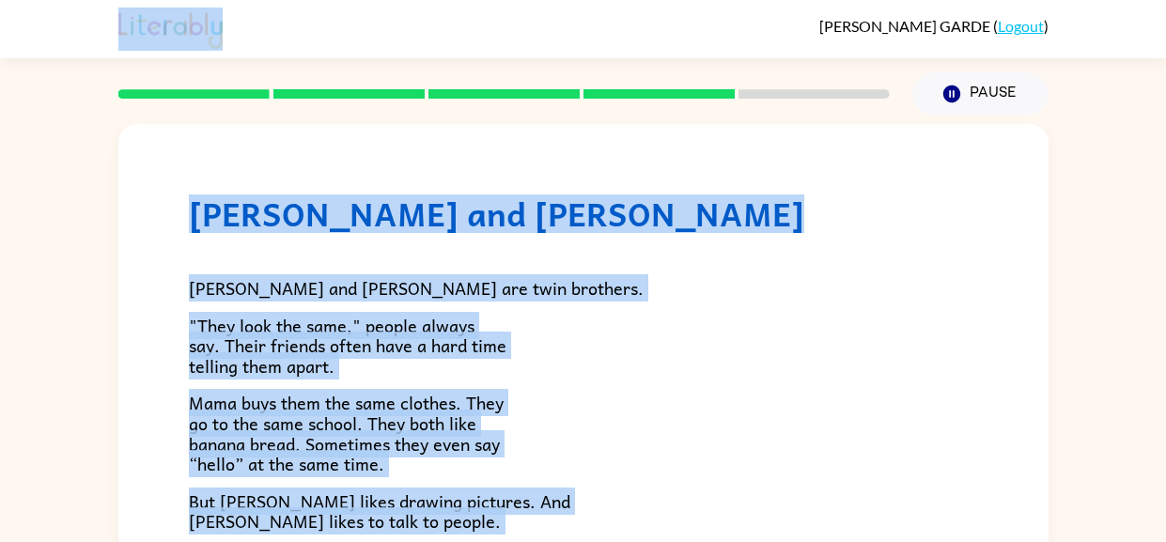
drag, startPoint x: 457, startPoint y: 164, endPoint x: 364, endPoint y: 55, distance: 144.0
click at [364, 55] on div "[PERSON_NAME] ( Logout ) Pause Pause [PERSON_NAME] and [PERSON_NAME] and [PERSO…" at bounding box center [583, 330] width 1166 height 661
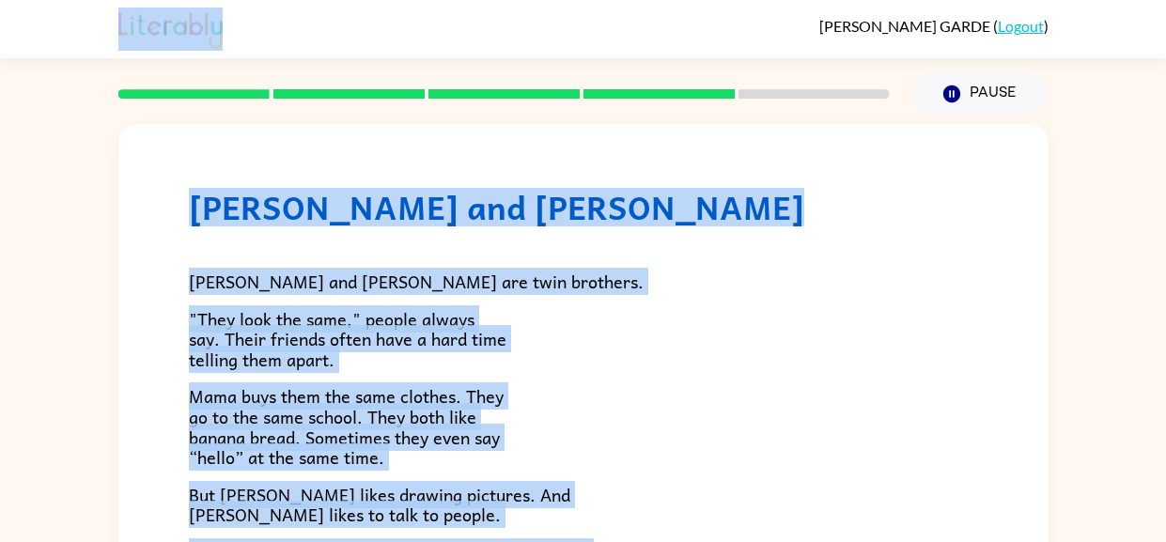
scroll to position [8, 0]
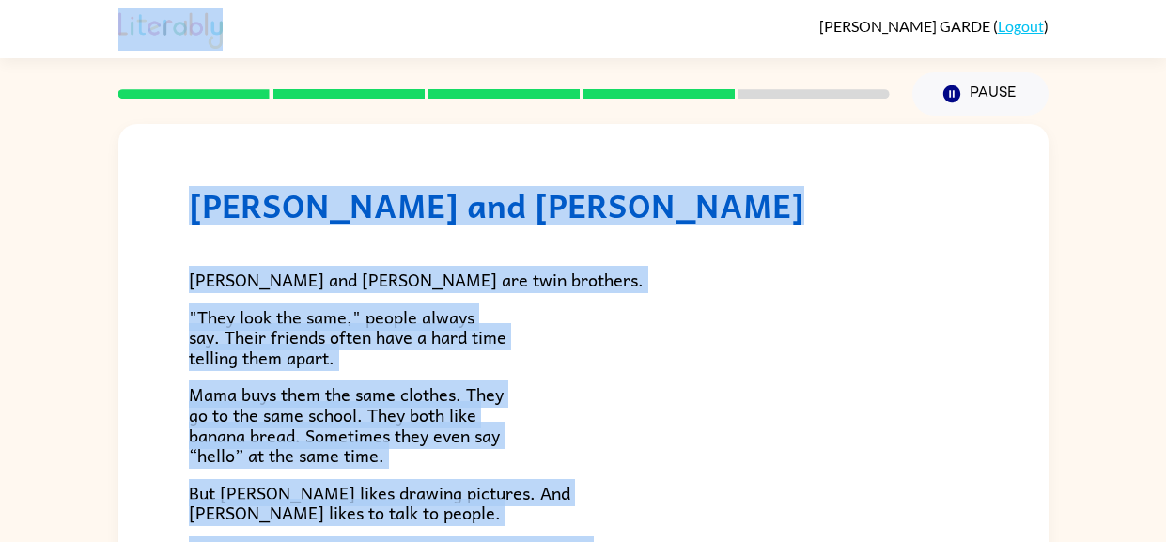
click at [290, 420] on span "Mama buys them the same clothes. They go to the same school. They both like ban…" at bounding box center [346, 425] width 315 height 88
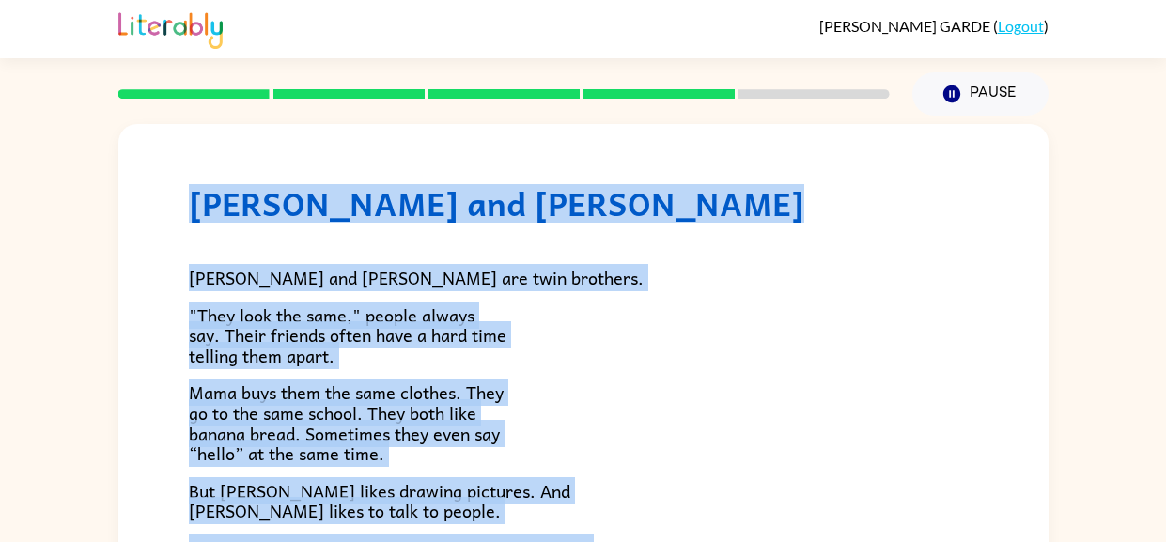
scroll to position [0, 0]
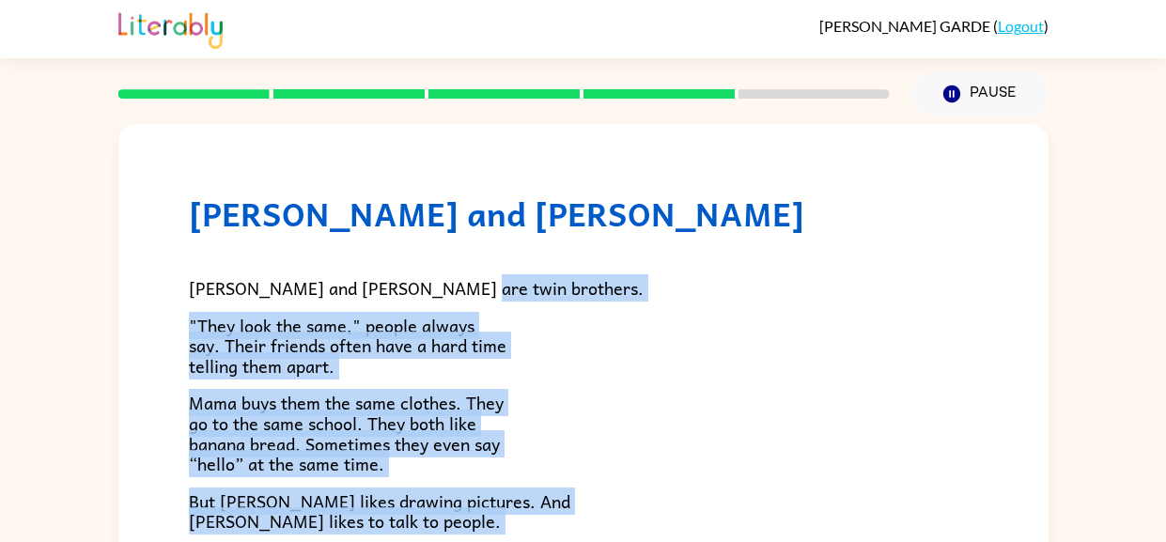
drag, startPoint x: 413, startPoint y: 315, endPoint x: 608, endPoint y: 287, distance: 197.5
click at [608, 287] on p "[PERSON_NAME] and [PERSON_NAME] are twin brothers." at bounding box center [583, 288] width 789 height 21
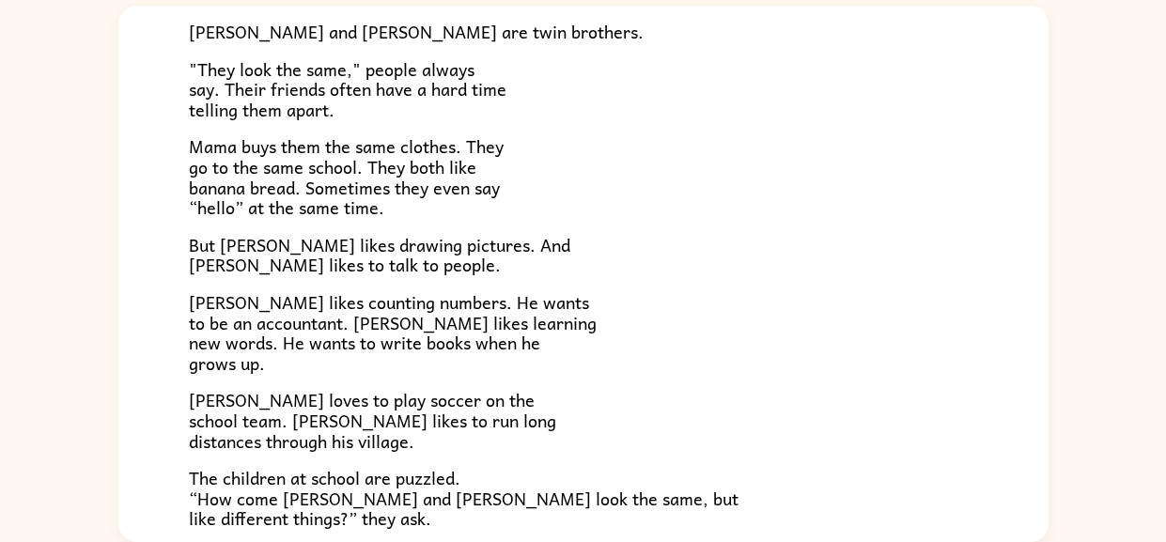
scroll to position [142, 0]
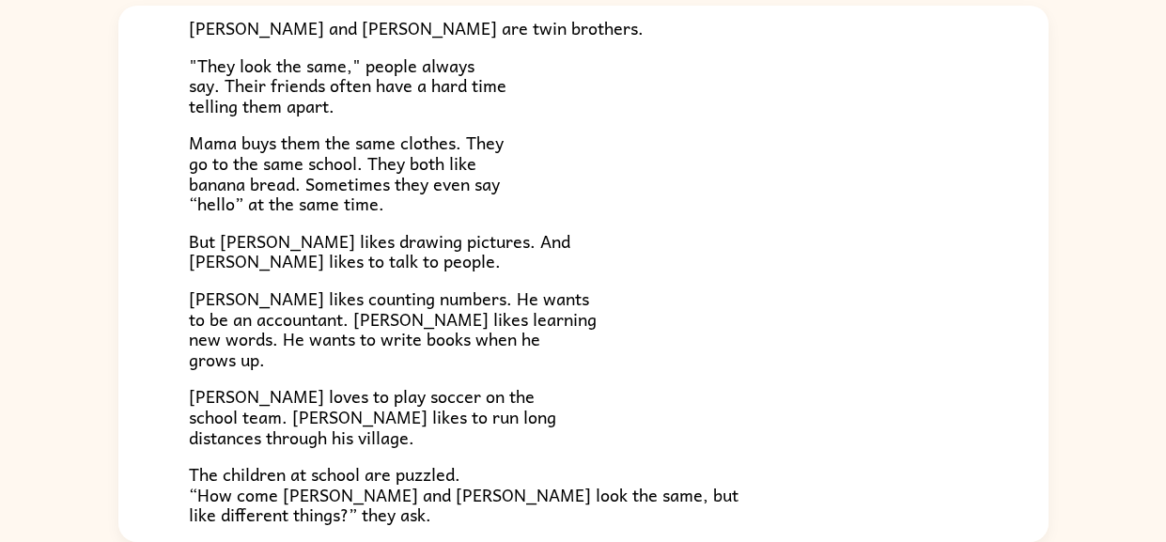
click at [874, 277] on div "[PERSON_NAME] and [PERSON_NAME] are twin brothers. "They look the same," people…" at bounding box center [583, 298] width 789 height 650
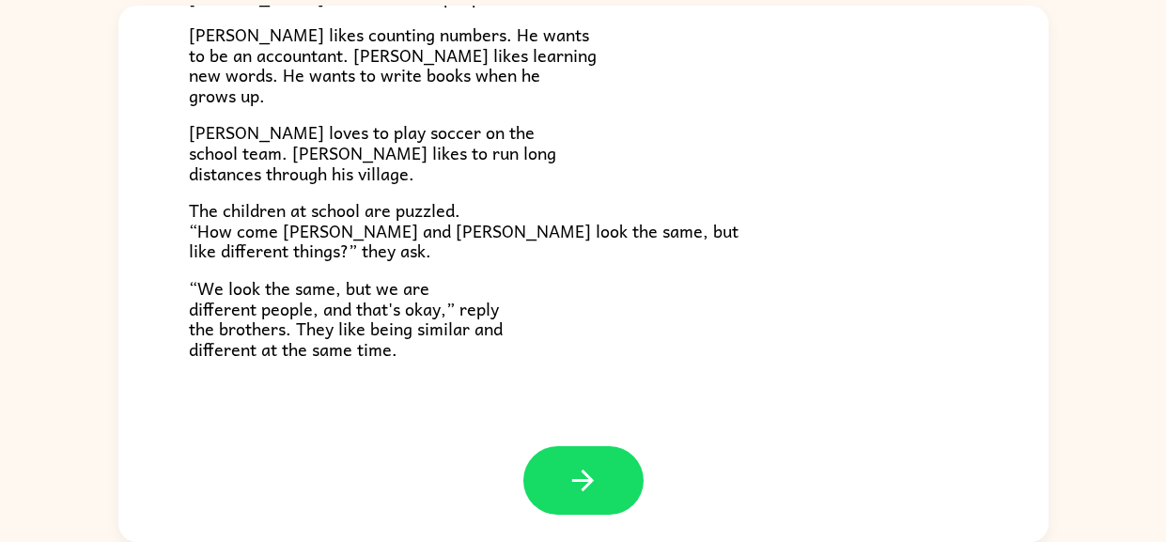
scroll to position [404, 0]
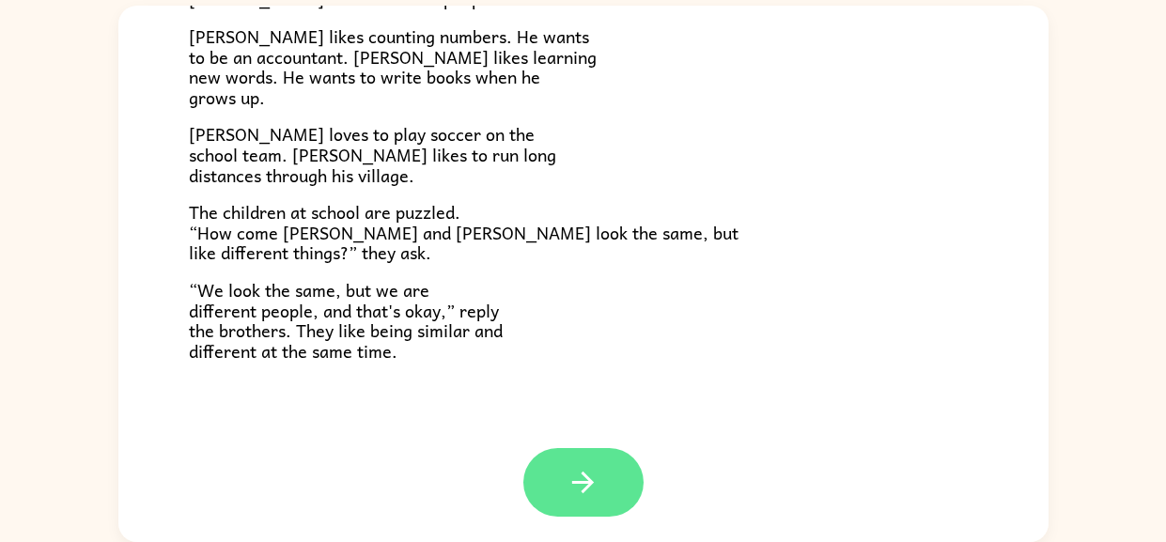
click at [621, 490] on button "button" at bounding box center [583, 482] width 120 height 69
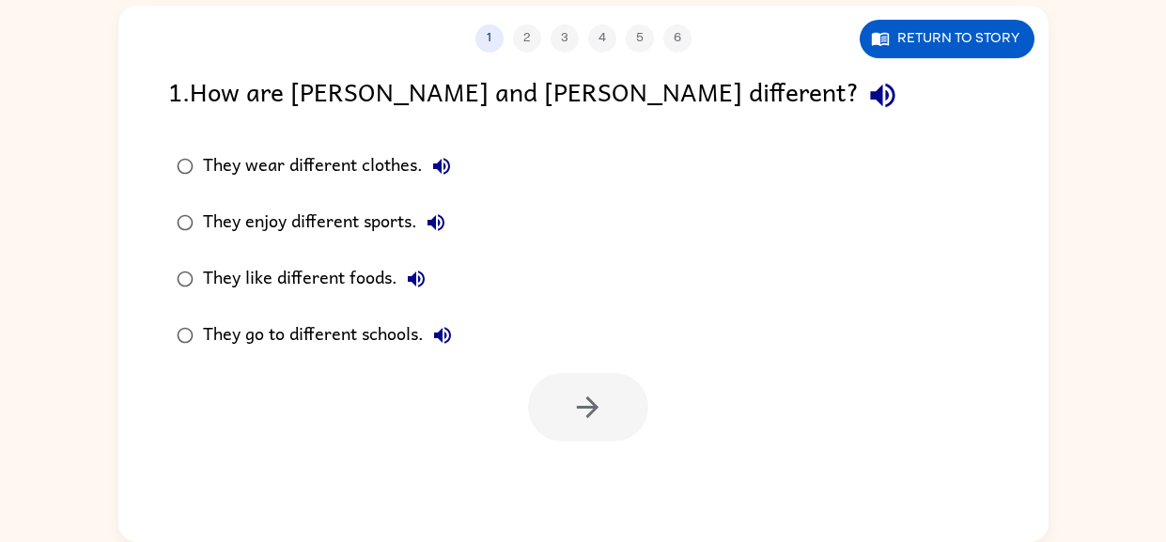
scroll to position [0, 0]
click at [866, 101] on icon "button" at bounding box center [882, 95] width 33 height 33
click at [451, 160] on icon "button" at bounding box center [441, 166] width 23 height 23
click at [439, 224] on icon "button" at bounding box center [436, 222] width 17 height 17
click at [414, 278] on icon "button" at bounding box center [416, 279] width 17 height 17
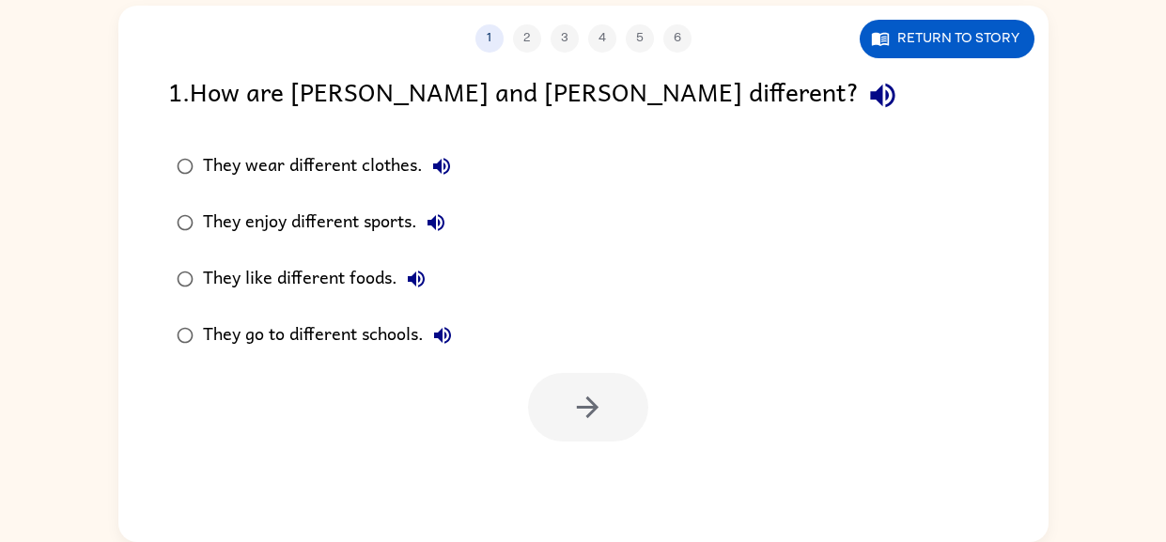
click at [445, 338] on icon "button" at bounding box center [442, 335] width 23 height 23
click at [377, 227] on div "They enjoy different sports." at bounding box center [329, 223] width 252 height 38
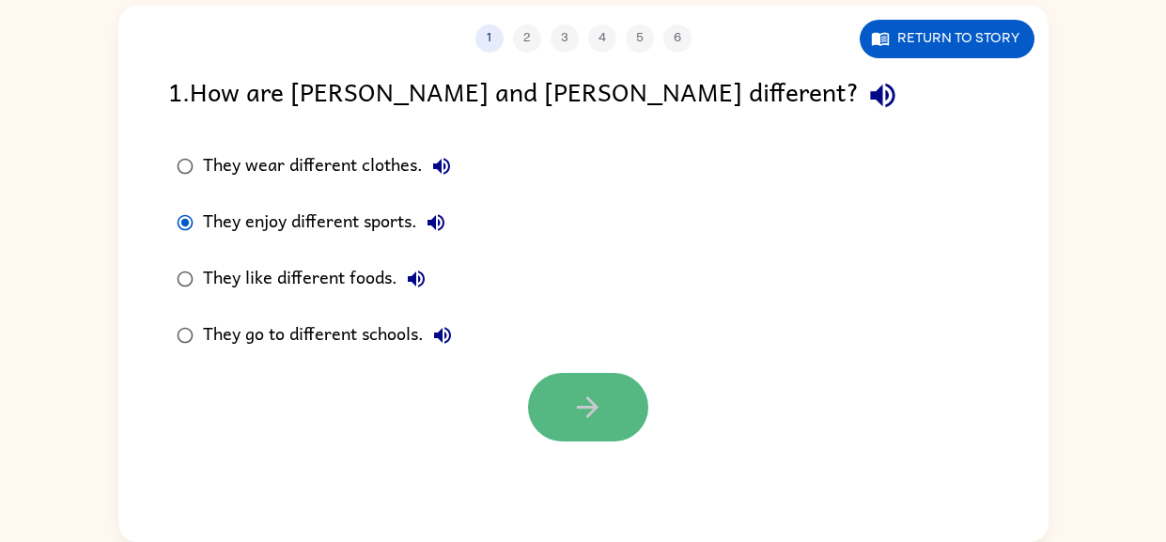
click at [600, 398] on icon "button" at bounding box center [587, 407] width 33 height 33
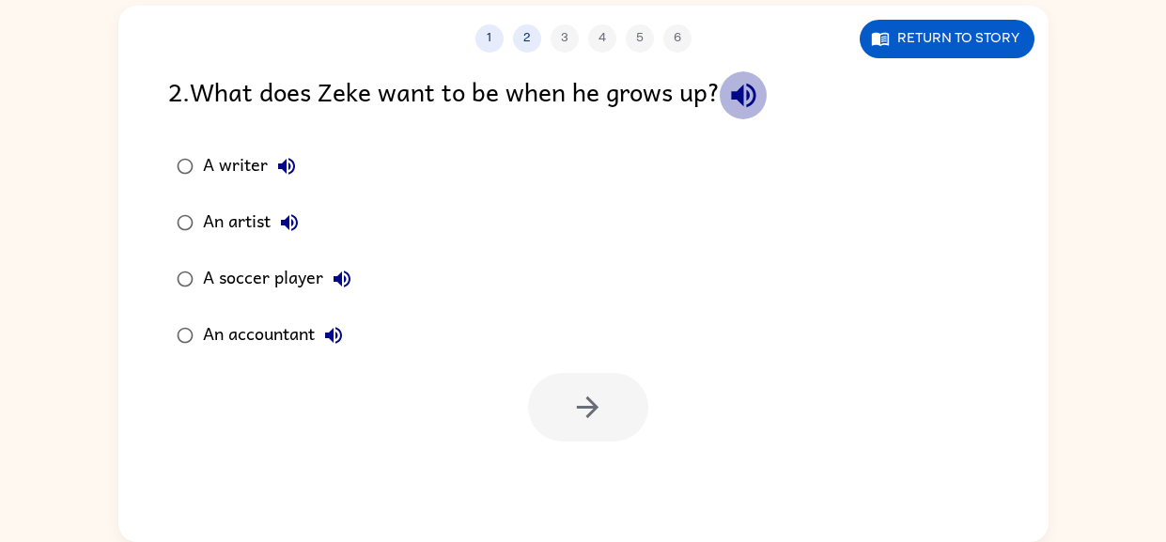
click at [741, 102] on icon "button" at bounding box center [743, 95] width 33 height 33
click at [275, 166] on icon "button" at bounding box center [286, 166] width 23 height 23
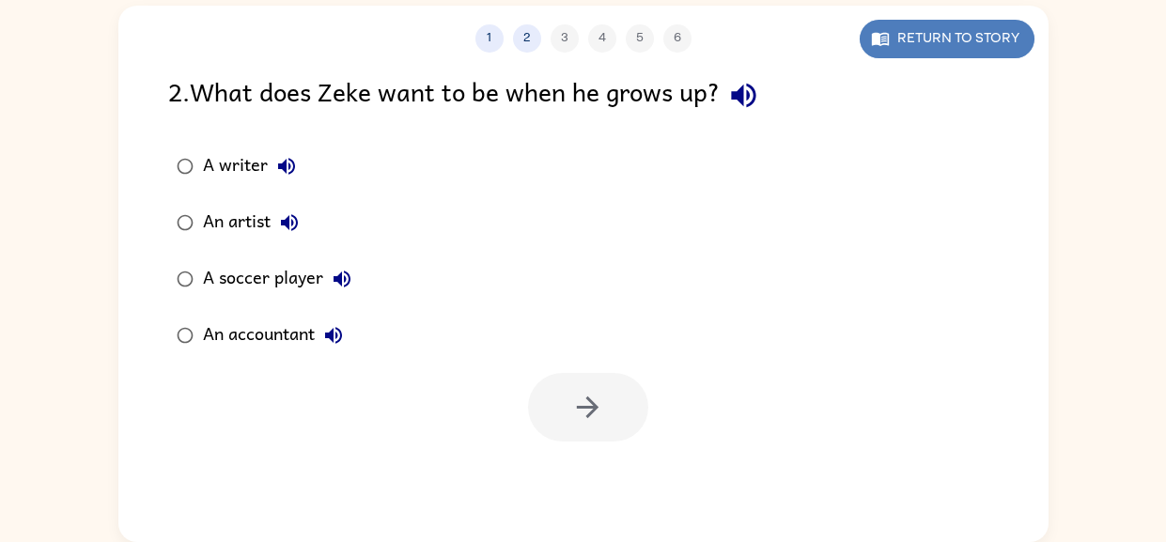
click at [1014, 29] on button "Return to story" at bounding box center [947, 39] width 175 height 39
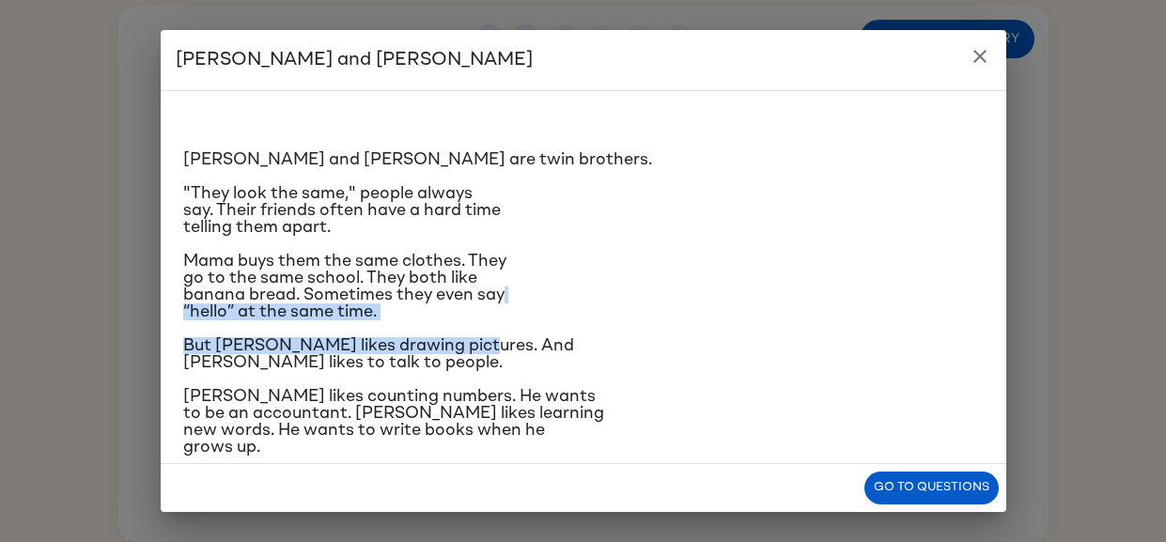
drag, startPoint x: 547, startPoint y: 346, endPoint x: 550, endPoint y: 304, distance: 42.4
click at [550, 304] on div "[PERSON_NAME] and [PERSON_NAME] are twin brothers. "They look the same," people…" at bounding box center [583, 391] width 801 height 570
click at [816, 233] on p ""They look the same," people always say. Their friends often have a hard time t…" at bounding box center [583, 210] width 801 height 51
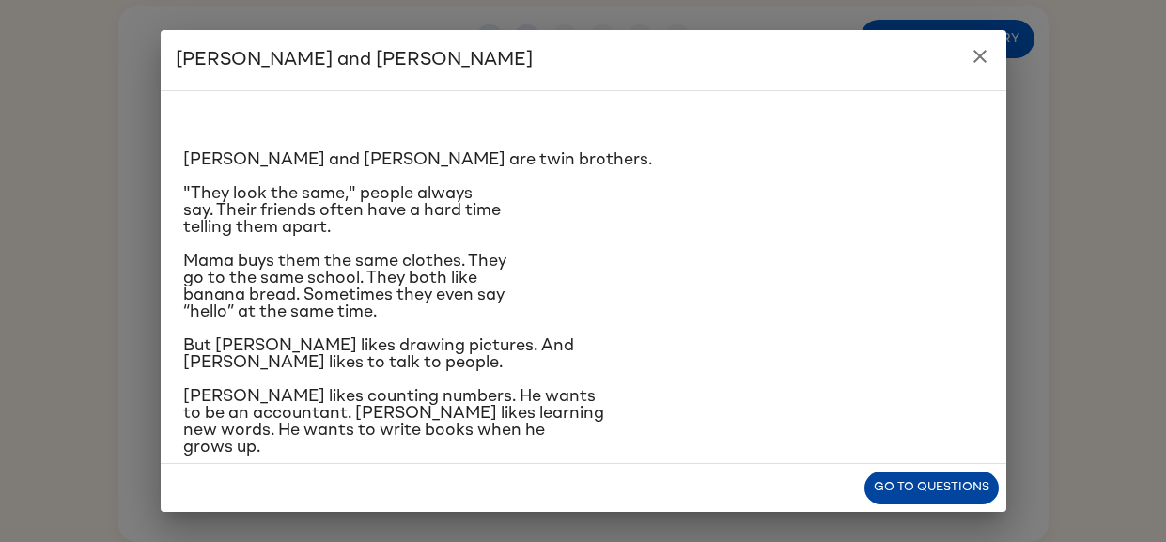
click at [943, 492] on button "Go to questions" at bounding box center [932, 488] width 134 height 33
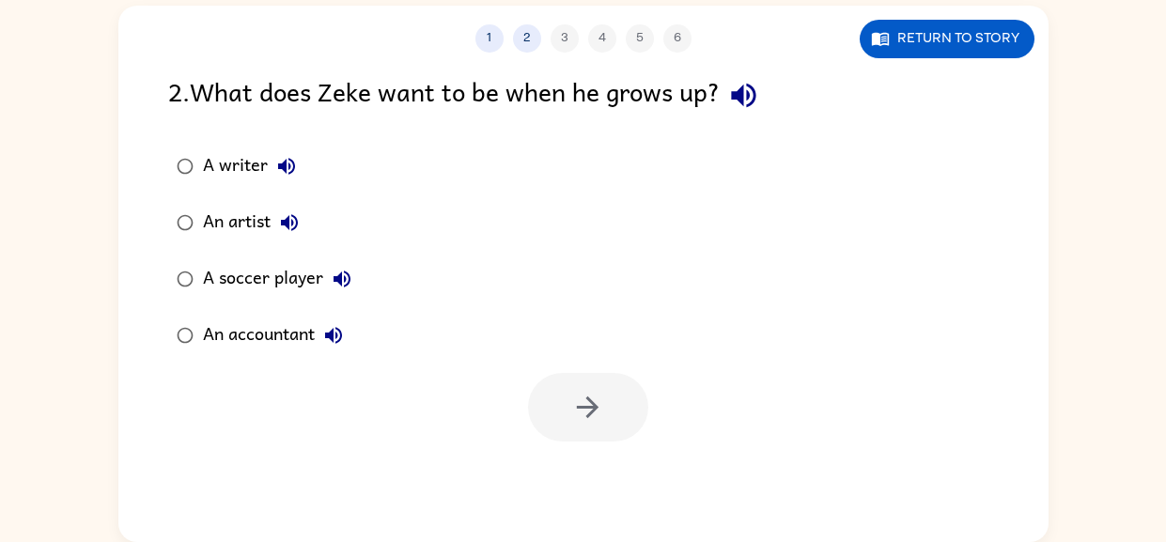
click at [241, 165] on div "A writer" at bounding box center [254, 167] width 102 height 38
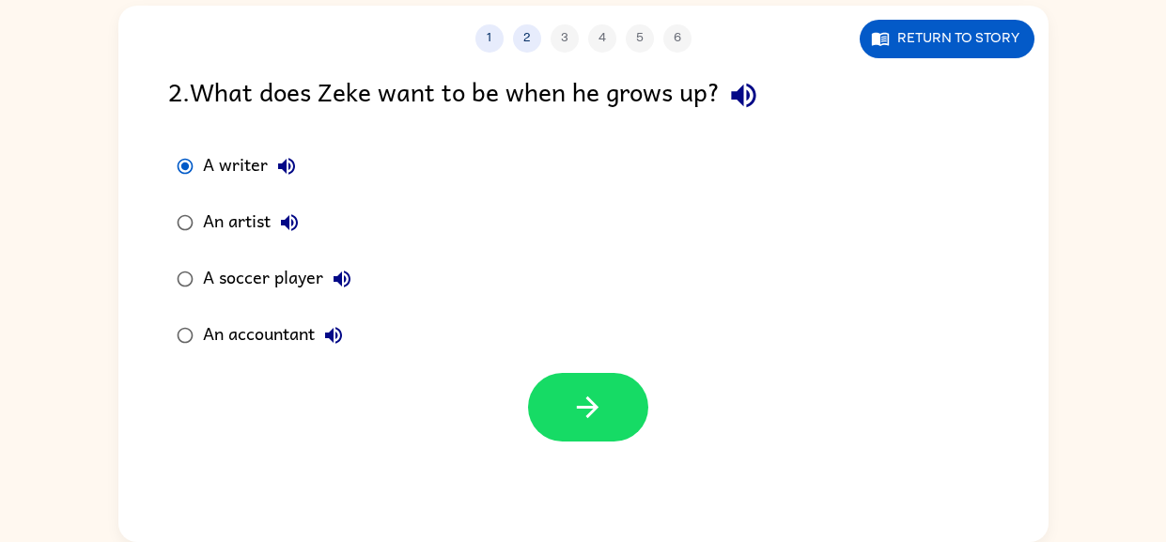
click at [242, 337] on div "An accountant" at bounding box center [277, 336] width 149 height 38
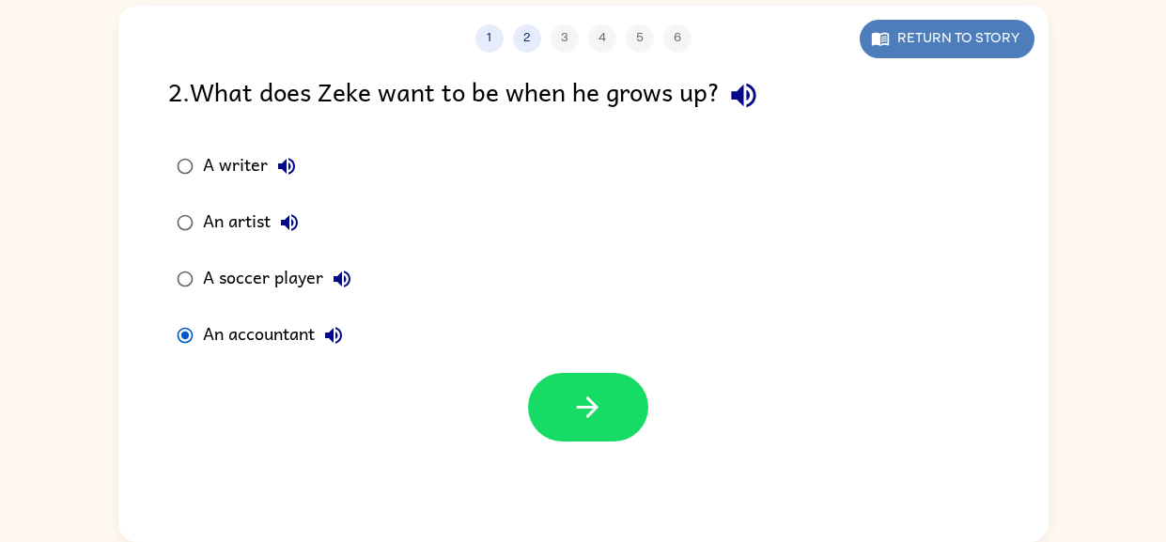
click at [946, 46] on button "Return to story" at bounding box center [947, 39] width 175 height 39
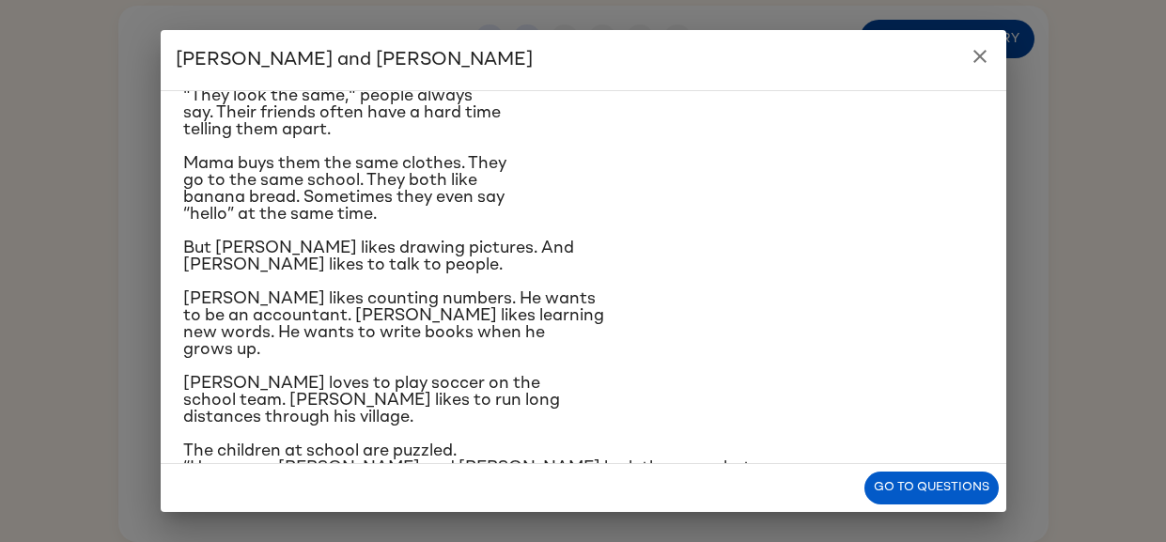
scroll to position [100, 0]
click at [904, 494] on button "Go to questions" at bounding box center [932, 488] width 134 height 33
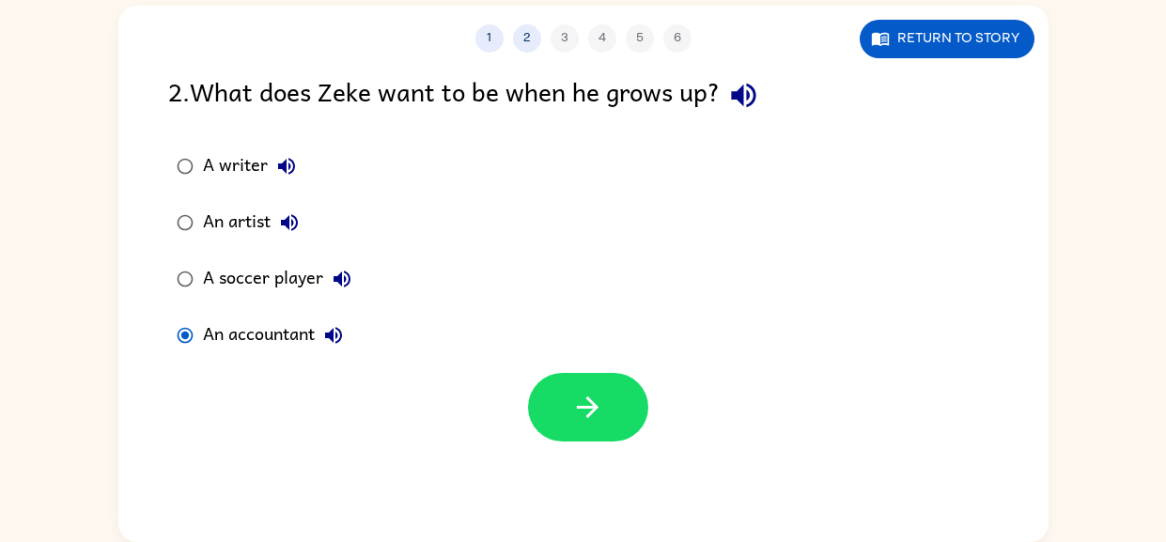
click at [269, 169] on button "A writer" at bounding box center [287, 167] width 38 height 38
click at [229, 153] on div "A writer" at bounding box center [254, 167] width 102 height 38
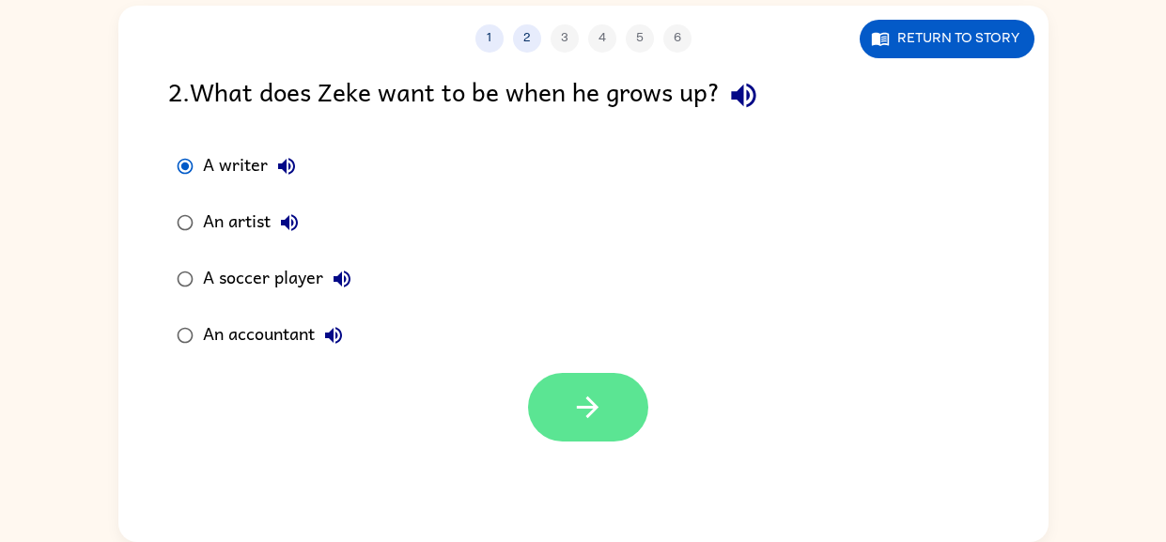
click at [581, 427] on button "button" at bounding box center [588, 407] width 120 height 69
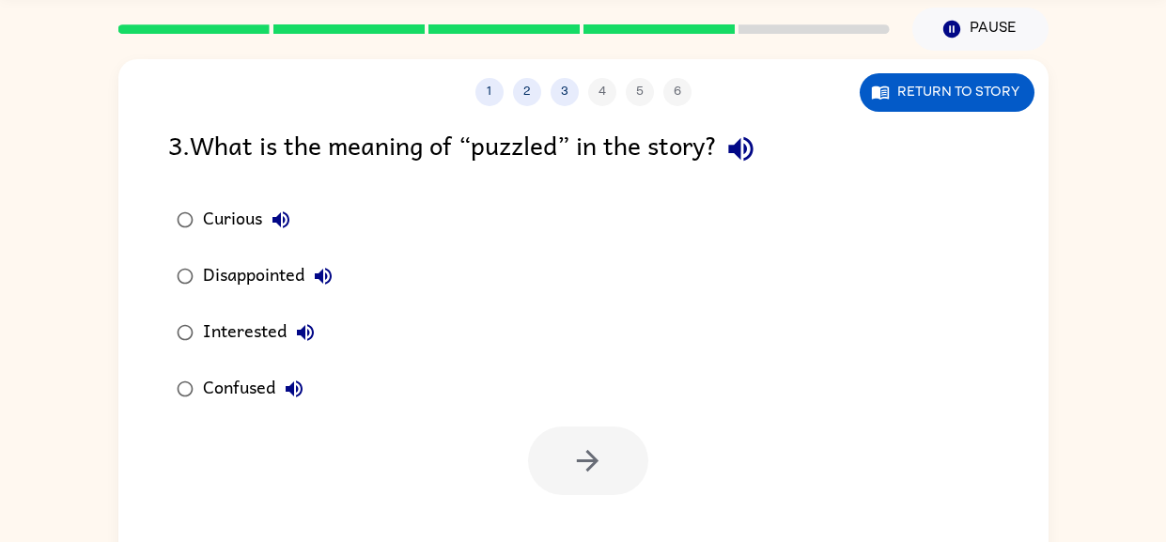
scroll to position [64, 0]
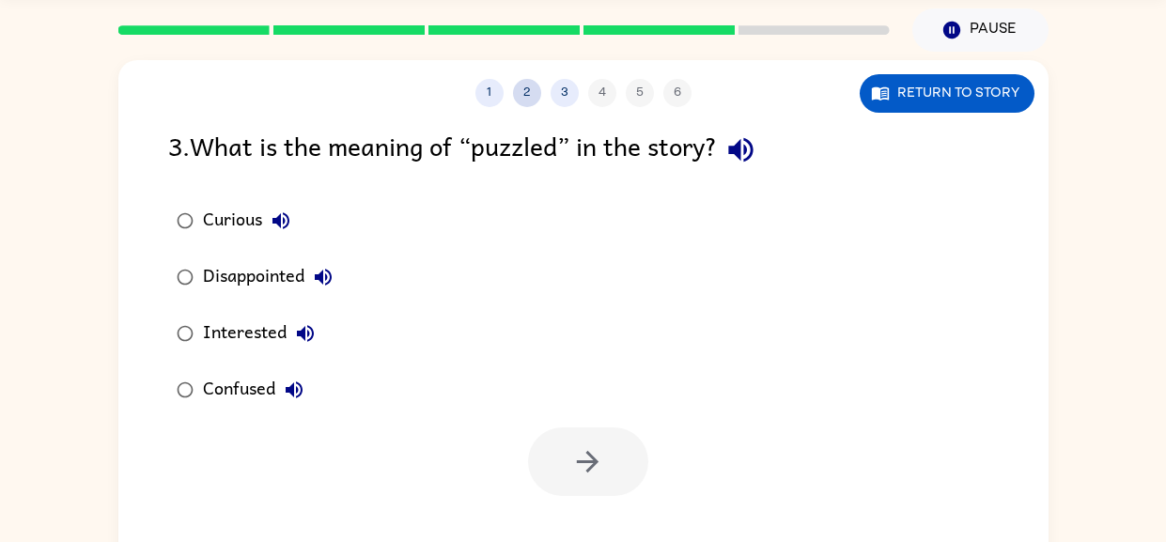
click at [524, 91] on button "2" at bounding box center [527, 93] width 28 height 28
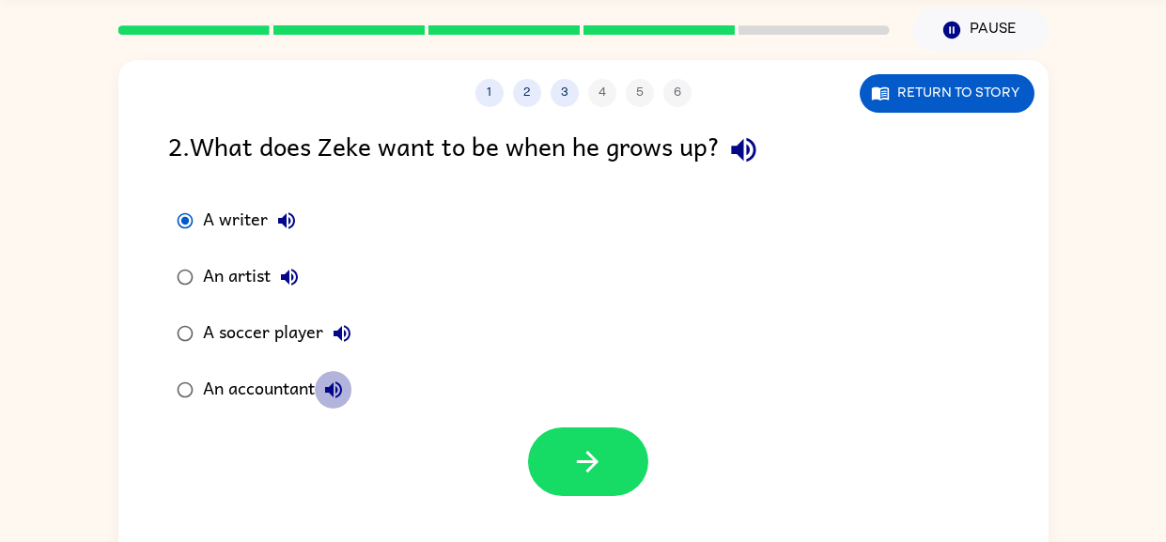
click at [331, 397] on icon "button" at bounding box center [333, 390] width 23 height 23
click at [558, 107] on div "1 2 3 4 5 6" at bounding box center [583, 93] width 930 height 28
click at [569, 101] on button "3" at bounding box center [565, 93] width 28 height 28
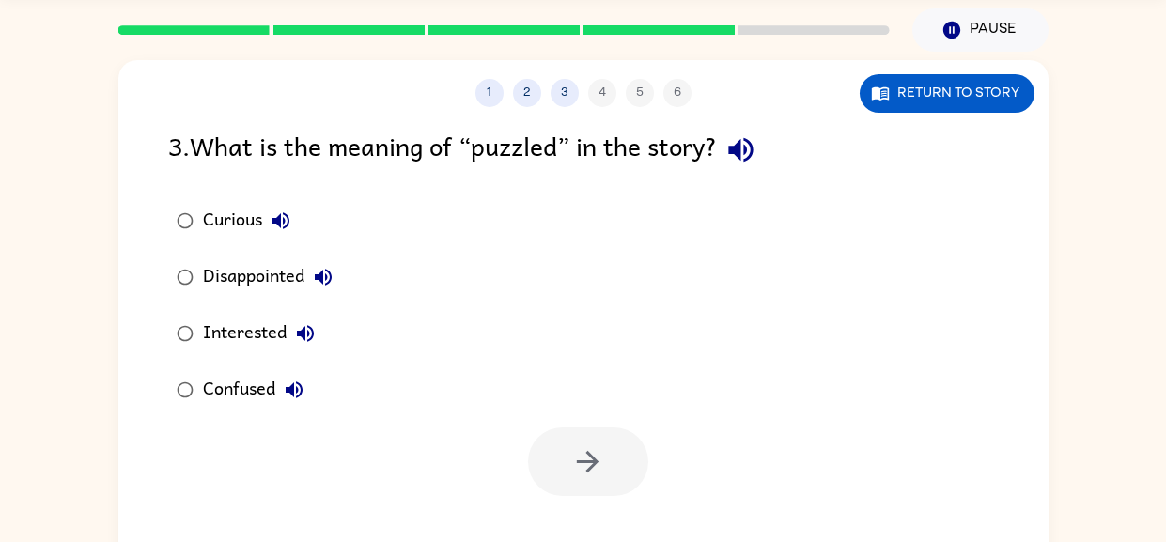
click at [282, 223] on icon "button" at bounding box center [281, 221] width 23 height 23
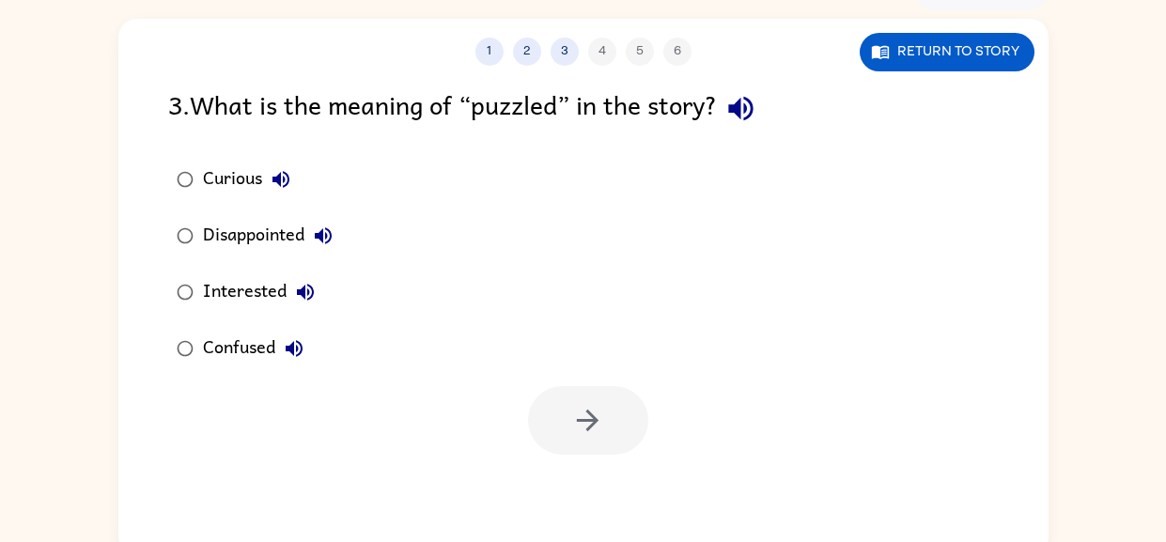
scroll to position [101, 0]
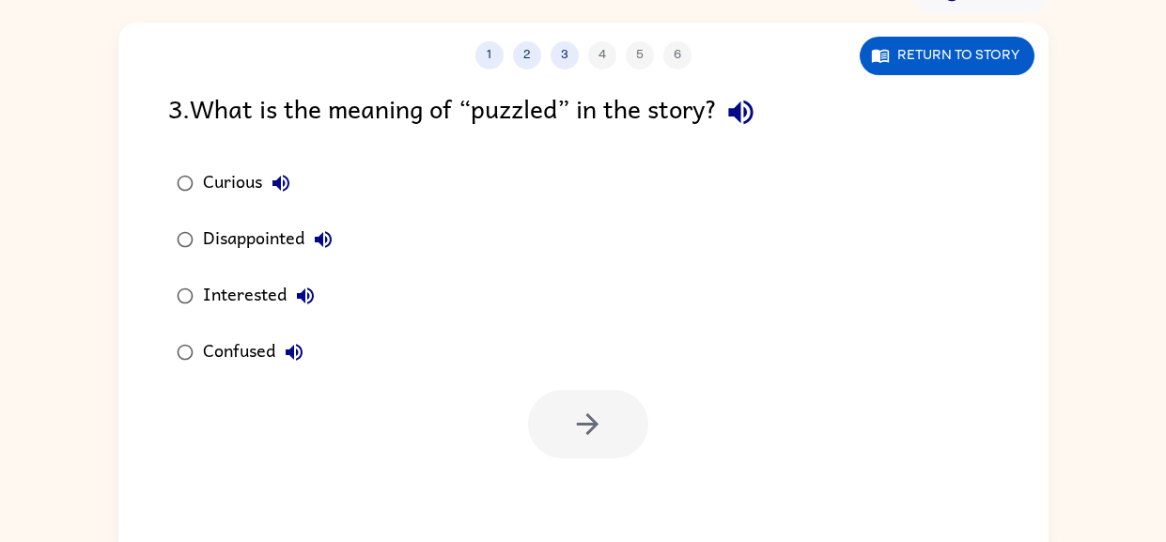
click at [755, 110] on icon "button" at bounding box center [741, 112] width 33 height 33
click at [229, 188] on div "Curious" at bounding box center [251, 183] width 97 height 38
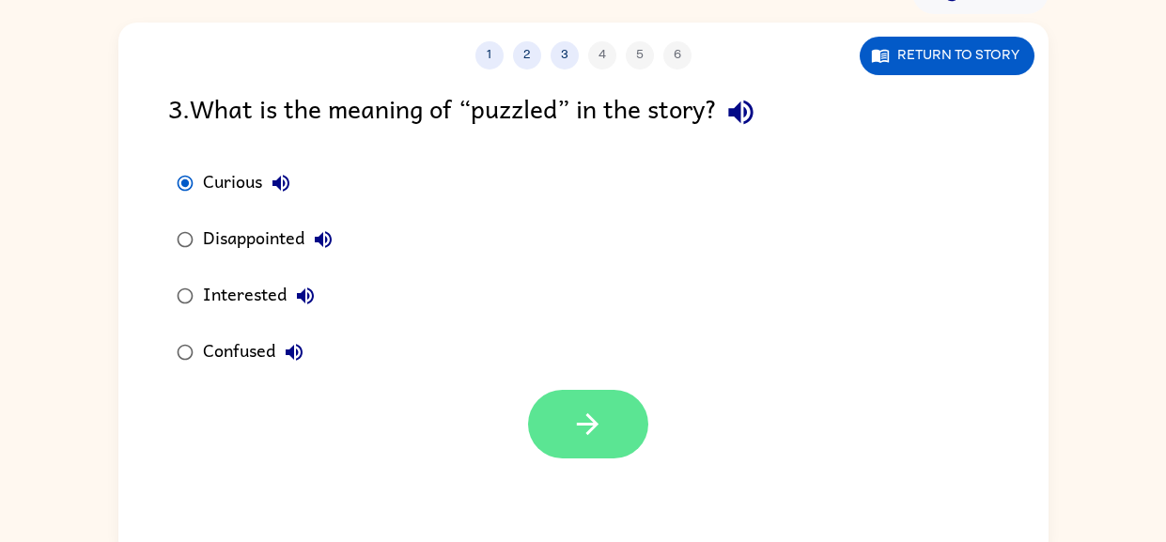
click at [607, 425] on button "button" at bounding box center [588, 424] width 120 height 69
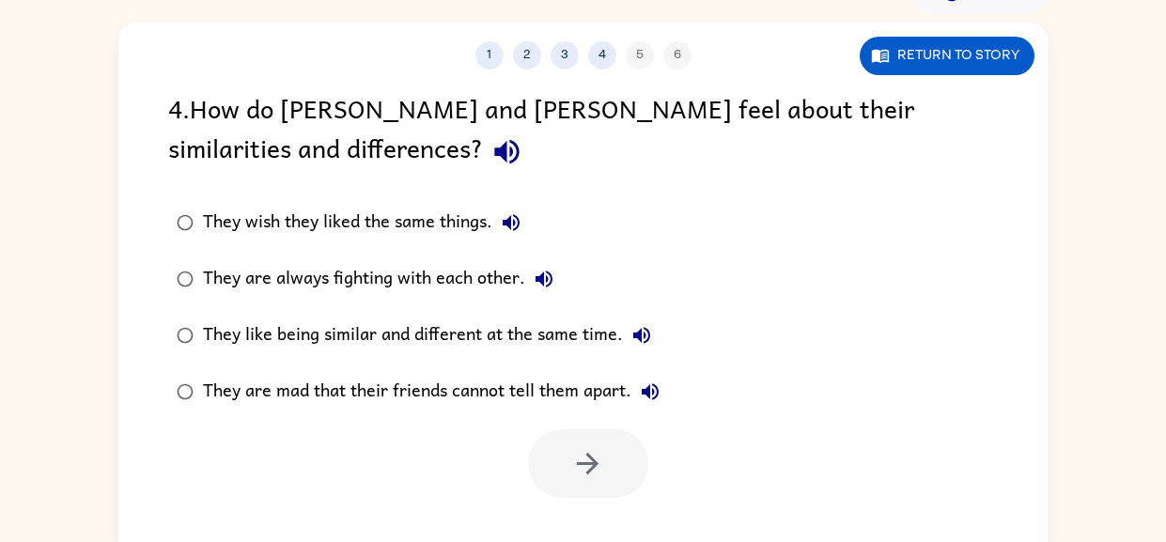
click at [494, 147] on icon "button" at bounding box center [506, 152] width 24 height 24
click at [517, 220] on icon "button" at bounding box center [511, 222] width 23 height 23
click at [536, 273] on icon "button" at bounding box center [544, 279] width 23 height 23
click at [648, 330] on icon "button" at bounding box center [642, 335] width 23 height 23
click at [585, 339] on div "They like being similar and different at the same time." at bounding box center [432, 336] width 458 height 38
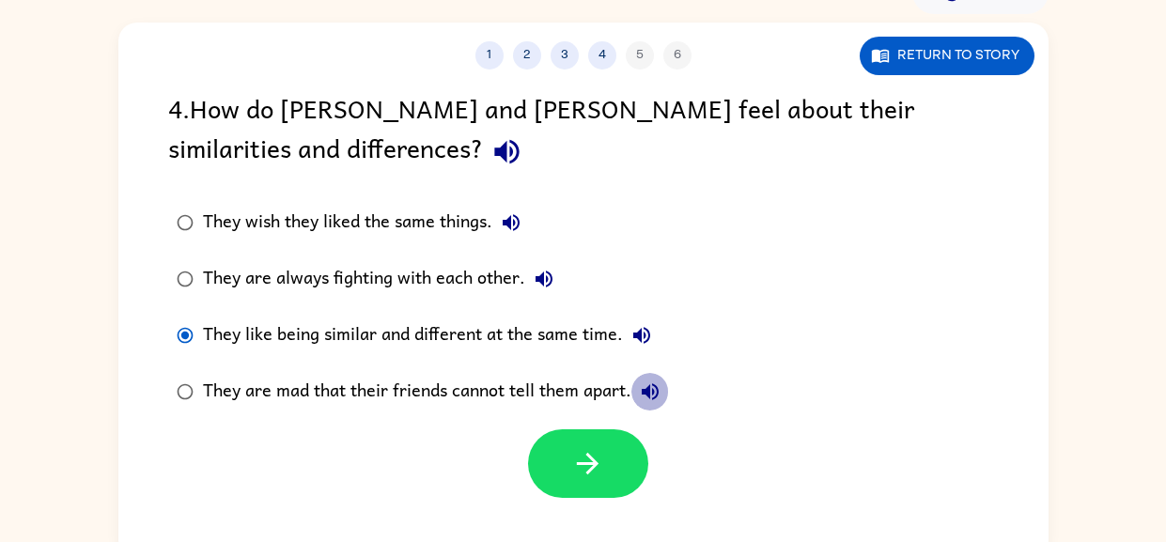
click at [663, 400] on button "They are mad that their friends cannot tell them apart." at bounding box center [651, 392] width 38 height 38
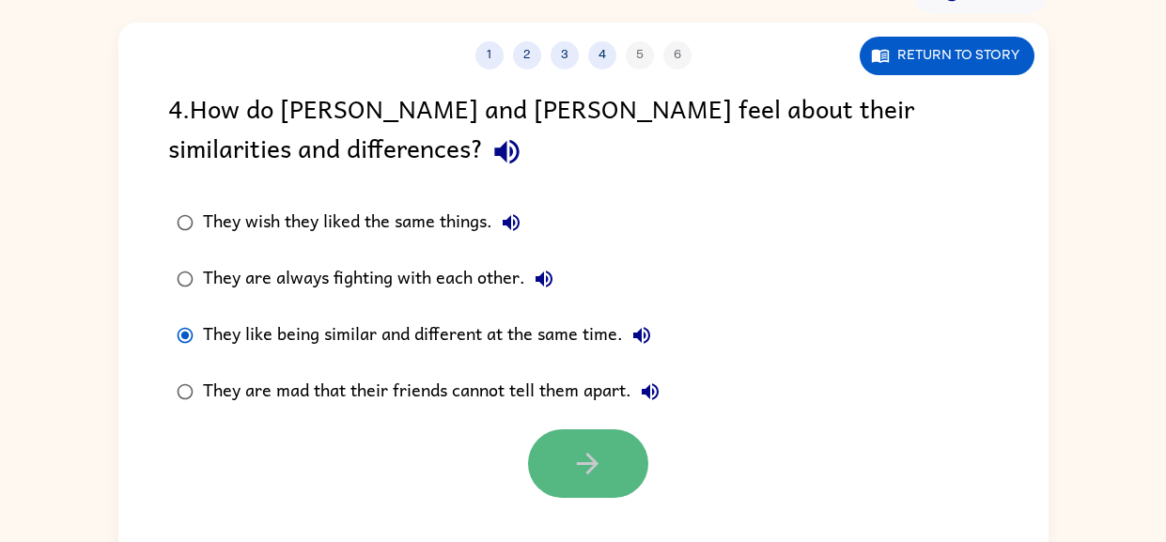
click at [600, 477] on icon "button" at bounding box center [587, 463] width 33 height 33
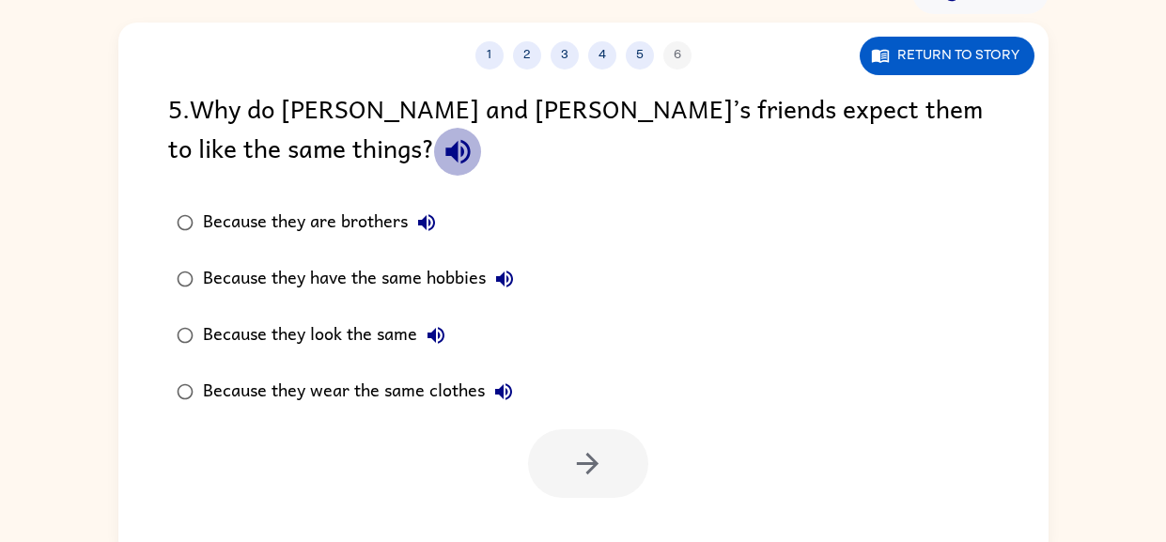
click at [442, 148] on icon "button" at bounding box center [458, 151] width 33 height 33
click at [428, 217] on icon "button" at bounding box center [426, 222] width 23 height 23
click at [509, 279] on icon "button" at bounding box center [504, 279] width 17 height 17
click at [434, 334] on icon "button" at bounding box center [436, 335] width 17 height 17
click at [370, 339] on div "Because they look the same" at bounding box center [329, 336] width 252 height 38
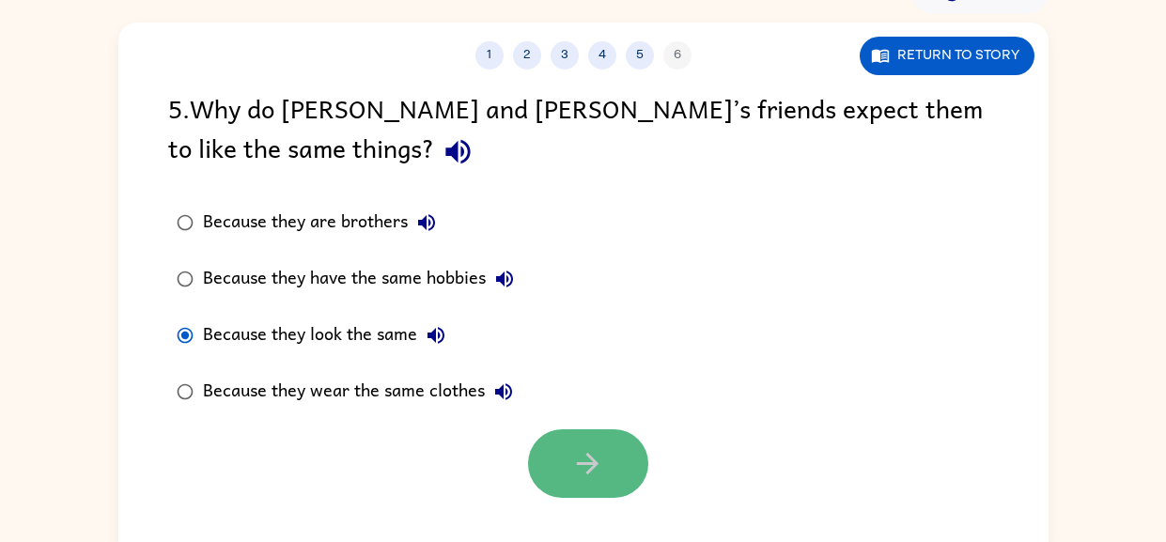
click at [573, 449] on icon "button" at bounding box center [587, 463] width 33 height 33
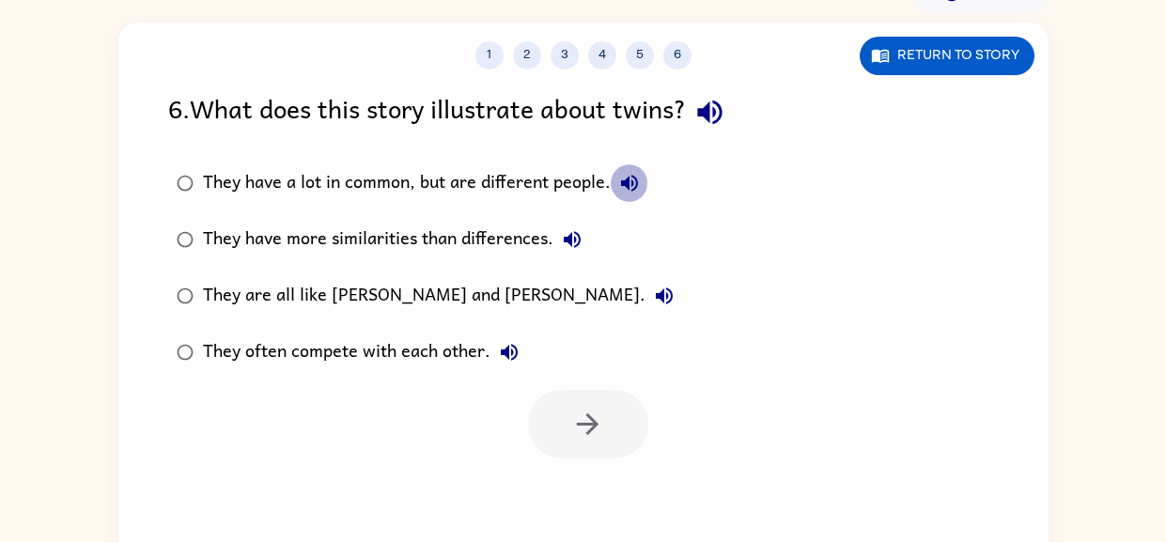
click at [620, 180] on icon "button" at bounding box center [629, 183] width 23 height 23
click at [719, 119] on icon "button" at bounding box center [710, 112] width 33 height 33
click at [631, 186] on icon "button" at bounding box center [629, 183] width 17 height 17
click at [573, 238] on icon "button" at bounding box center [572, 239] width 17 height 17
click at [653, 296] on icon "button" at bounding box center [664, 296] width 23 height 23
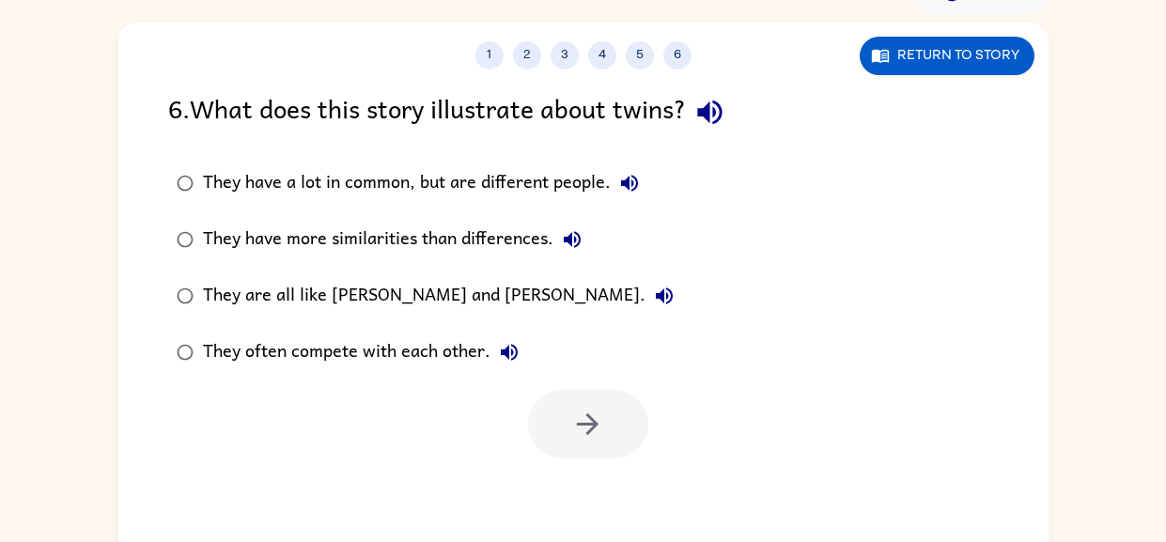
click at [508, 353] on icon "button" at bounding box center [509, 352] width 23 height 23
click at [480, 234] on div "They have more similarities than differences." at bounding box center [397, 240] width 388 height 38
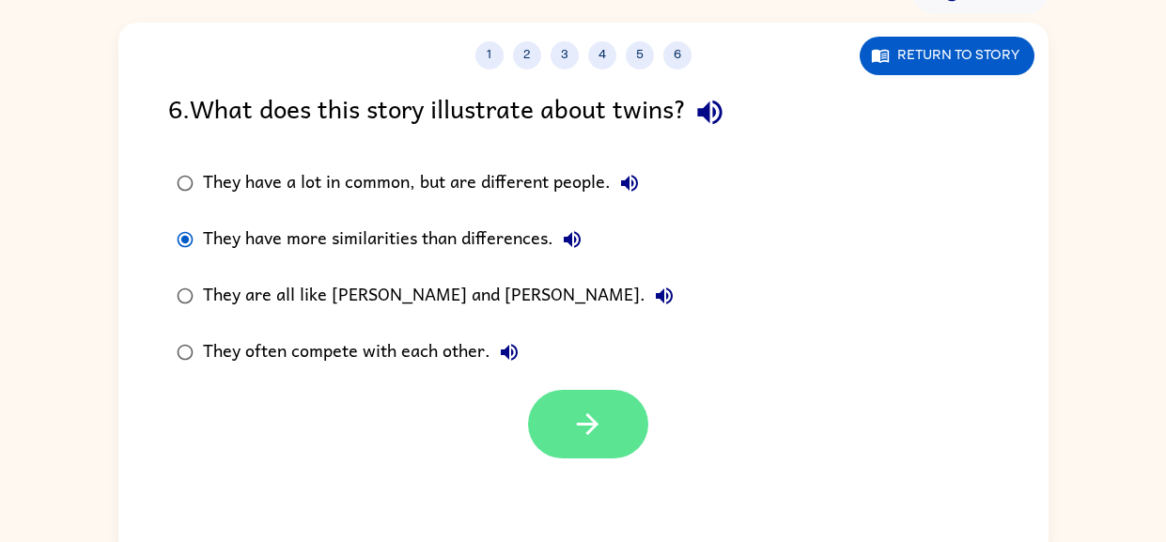
click at [598, 429] on icon "button" at bounding box center [587, 424] width 33 height 33
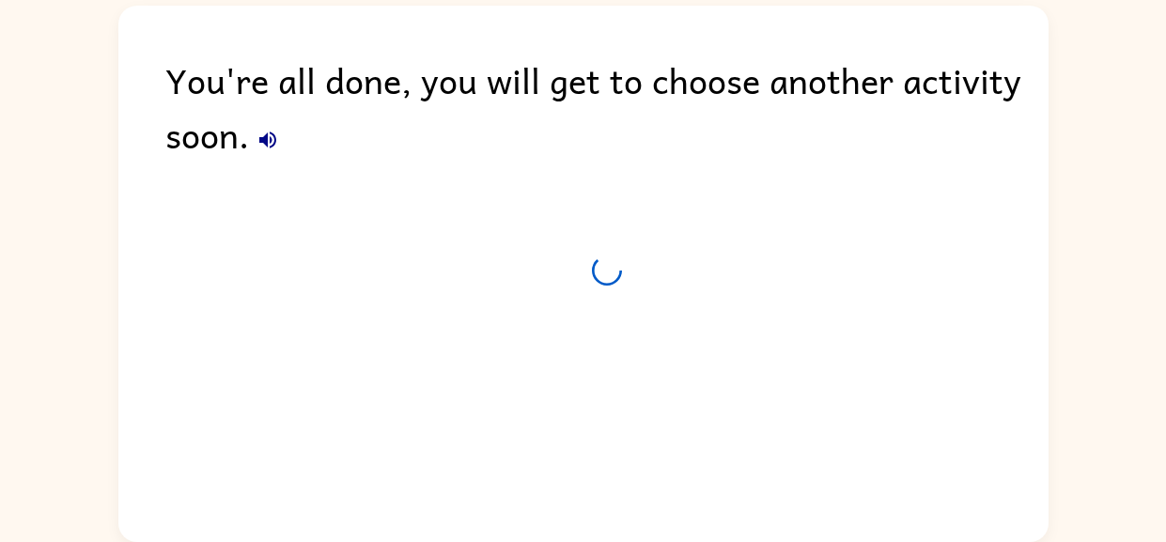
scroll to position [85, 0]
